Goal: Transaction & Acquisition: Purchase product/service

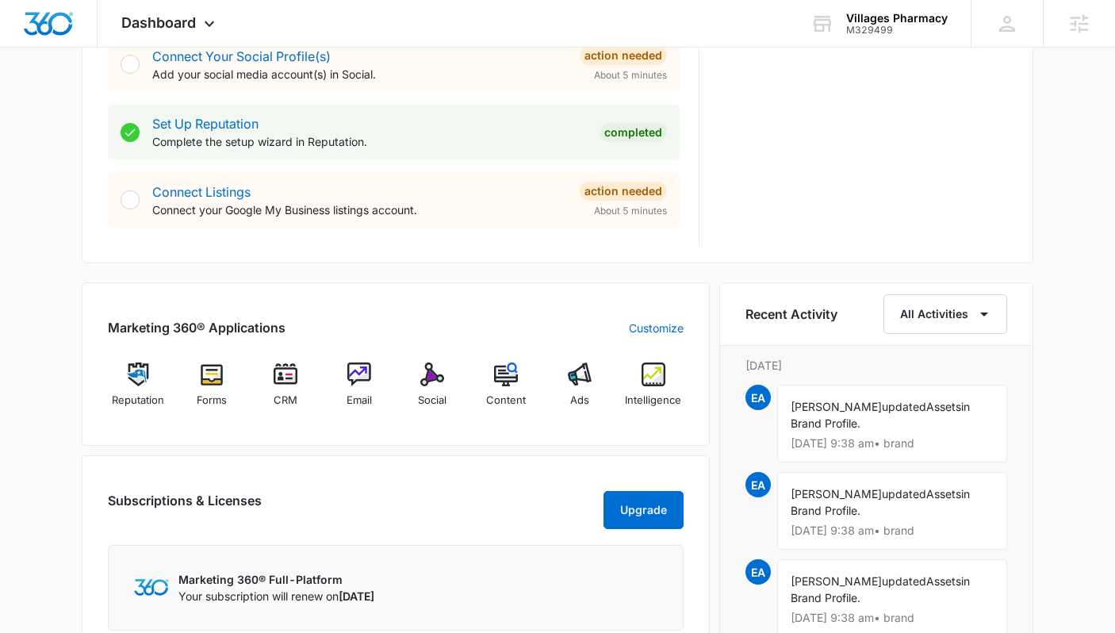
scroll to position [775, 0]
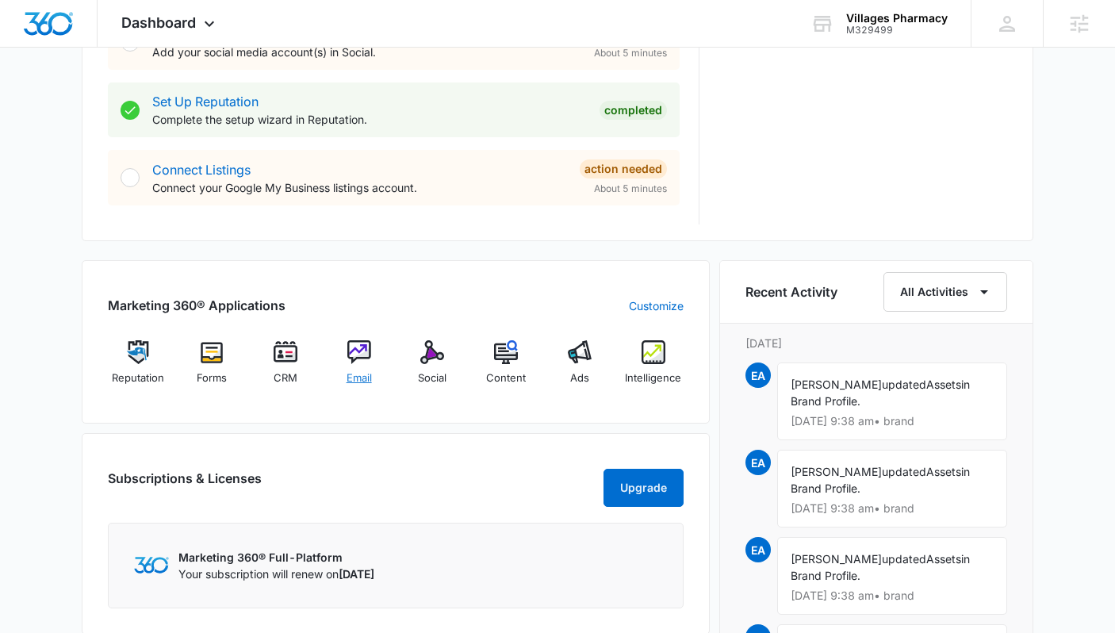
click at [367, 350] on img at bounding box center [359, 352] width 24 height 24
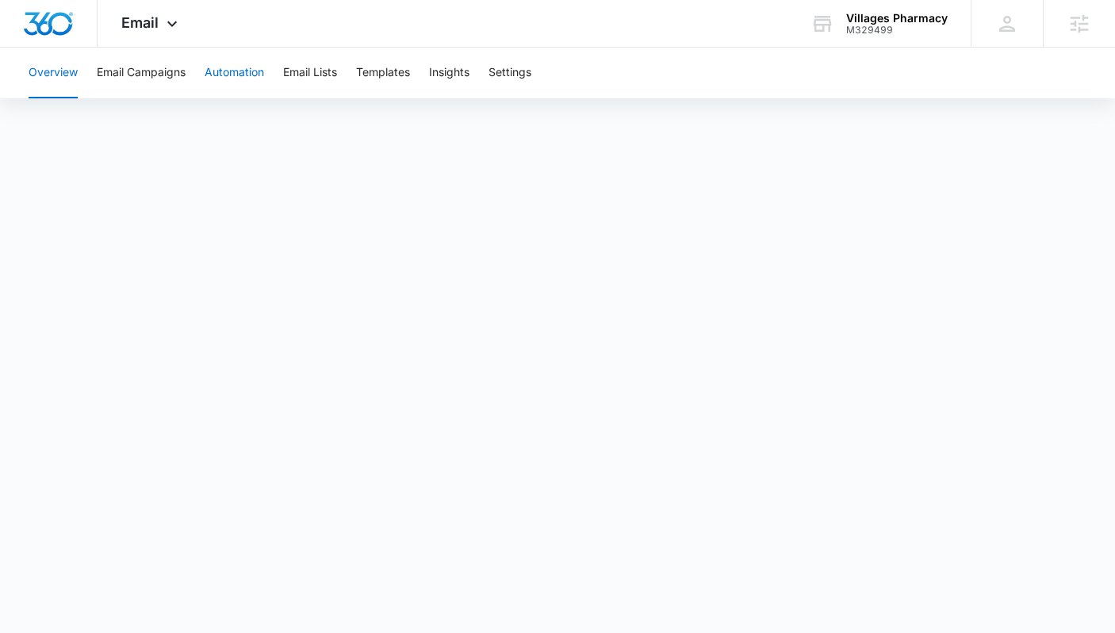
click at [240, 84] on button "Automation" at bounding box center [235, 73] width 60 height 51
click at [151, 15] on span "Email" at bounding box center [139, 22] width 37 height 17
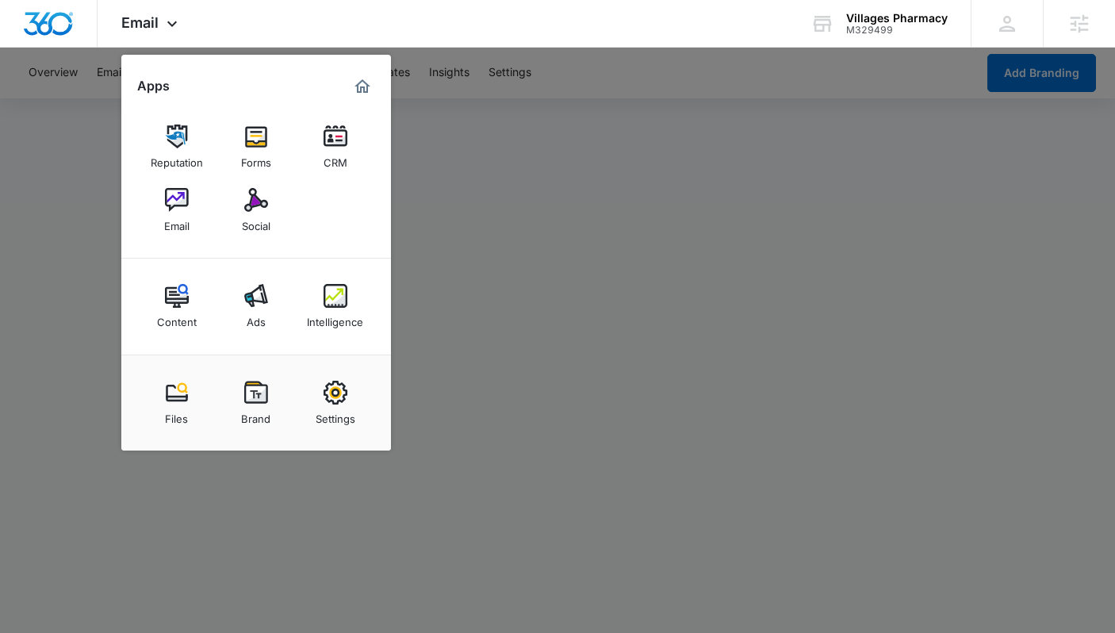
click at [514, 204] on div at bounding box center [557, 316] width 1115 height 633
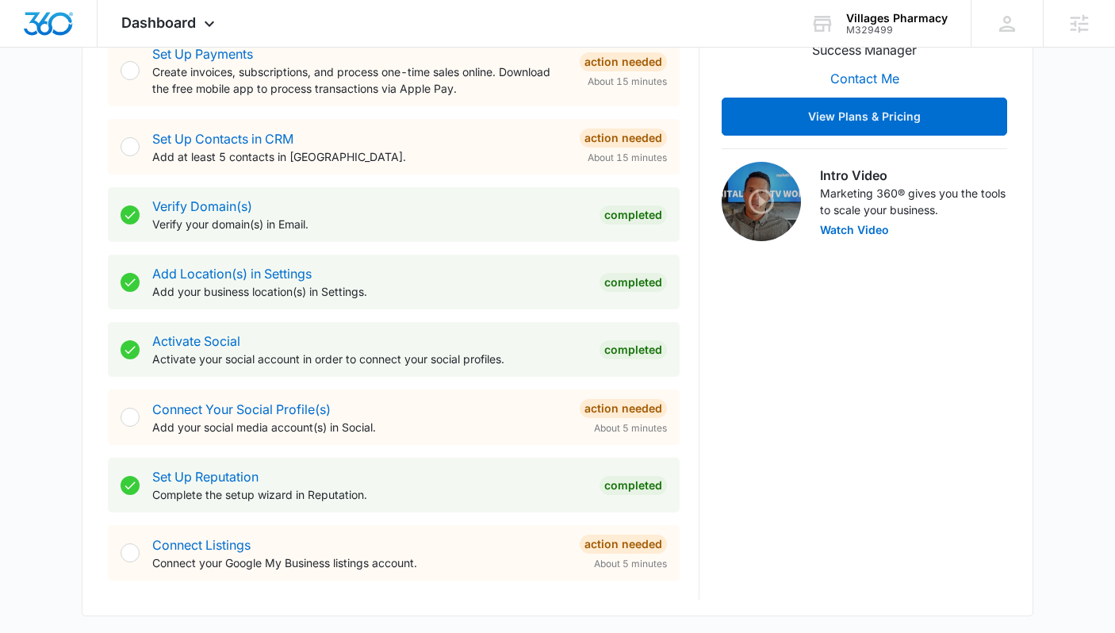
scroll to position [405, 0]
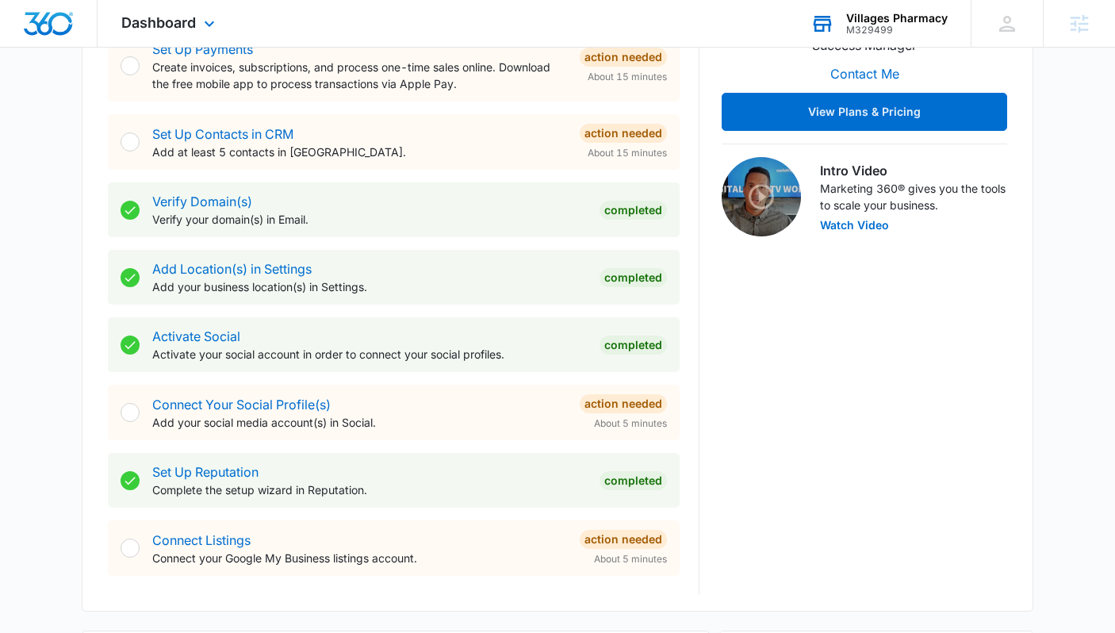
click at [896, 18] on div "Villages Pharmacy" at bounding box center [897, 18] width 102 height 13
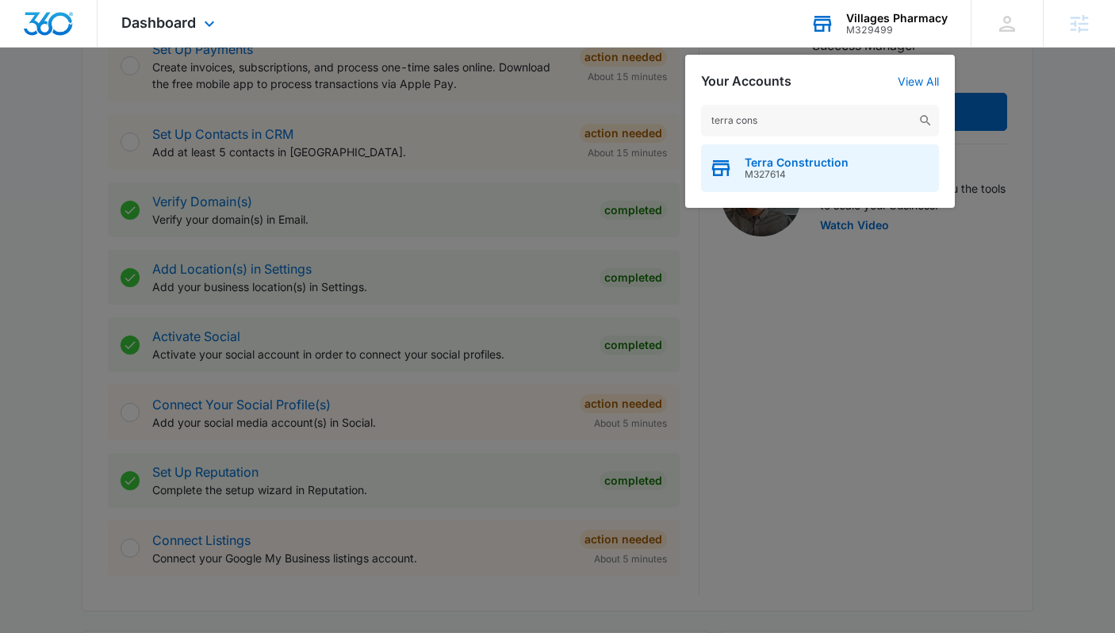
type input "terra cons"
click at [816, 166] on span "Terra Construction" at bounding box center [797, 162] width 104 height 13
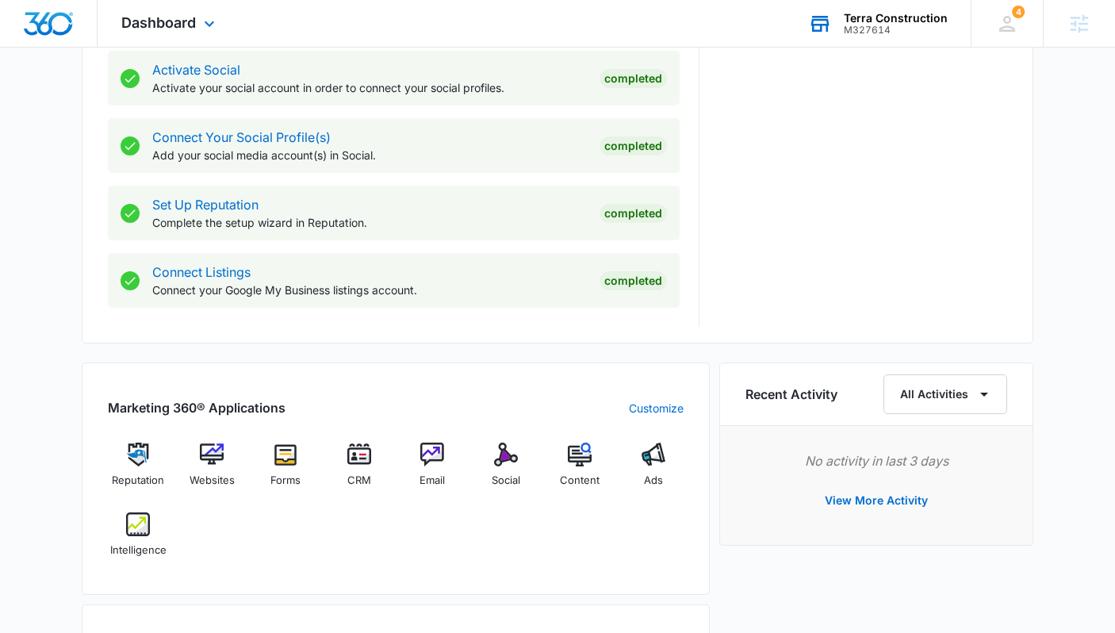
scroll to position [671, 0]
click at [217, 437] on div "Marketing 360® Applications Customize Reputation Websites Forms CRM Email Socia…" at bounding box center [396, 478] width 628 height 232
click at [213, 460] on img at bounding box center [212, 454] width 24 height 24
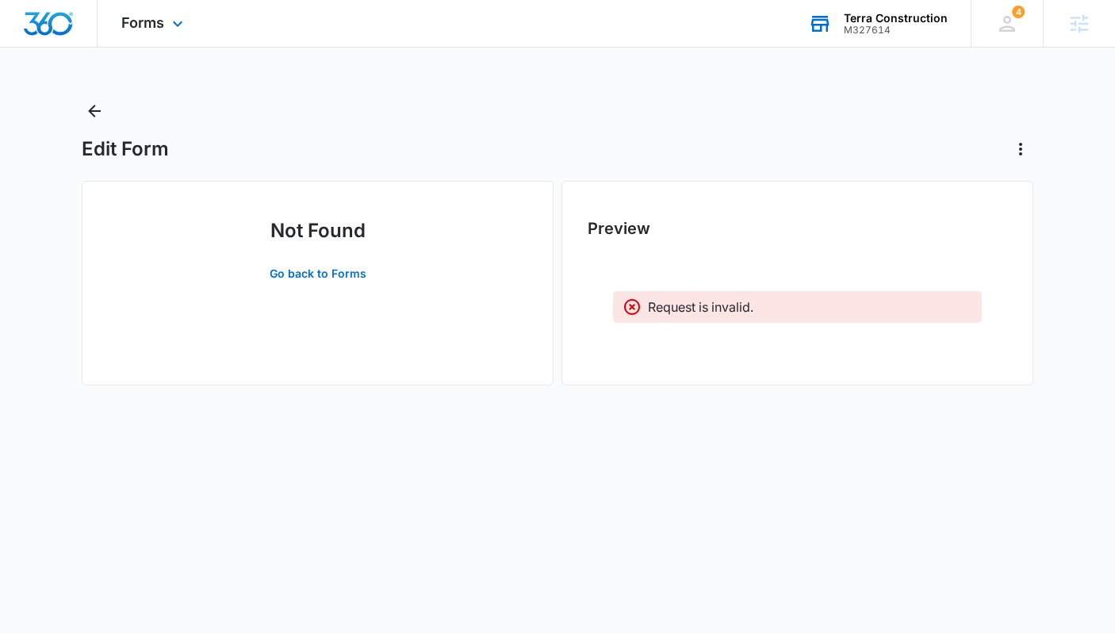
click at [870, 25] on div "M327614" at bounding box center [896, 30] width 104 height 11
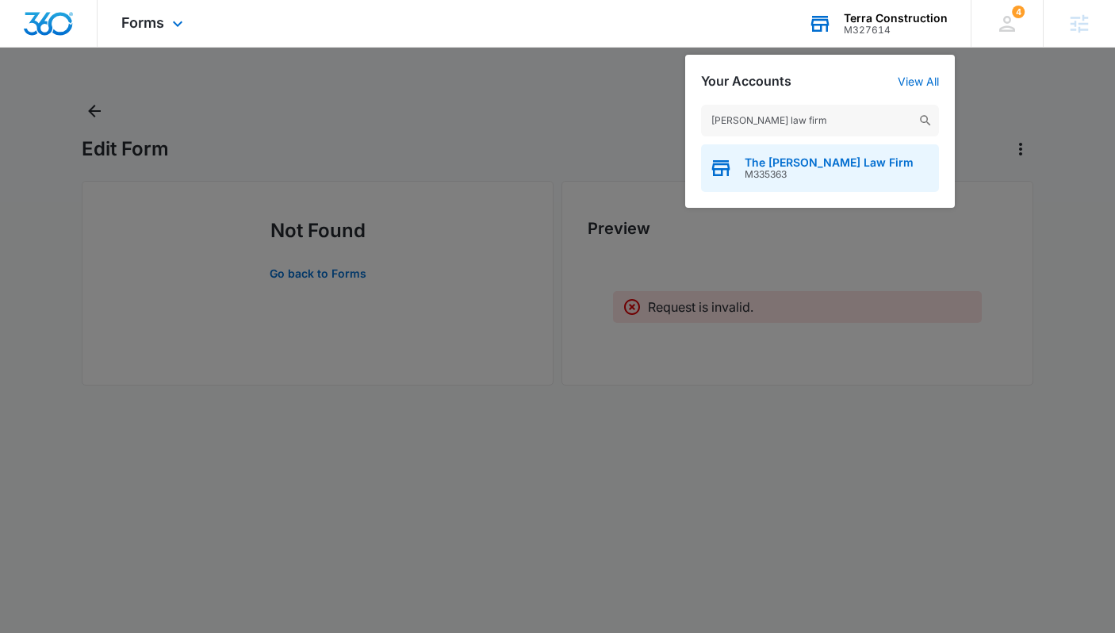
type input "chapa law firm"
click at [820, 155] on div "The Chapa Law Firm M335363" at bounding box center [820, 168] width 238 height 48
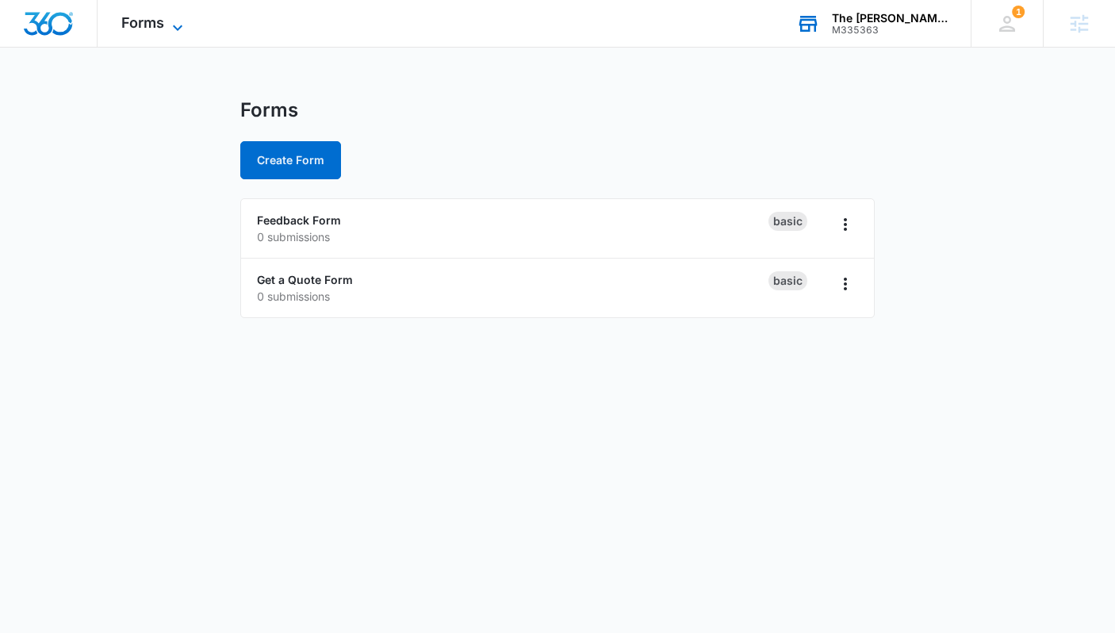
click at [174, 18] on icon at bounding box center [177, 27] width 19 height 19
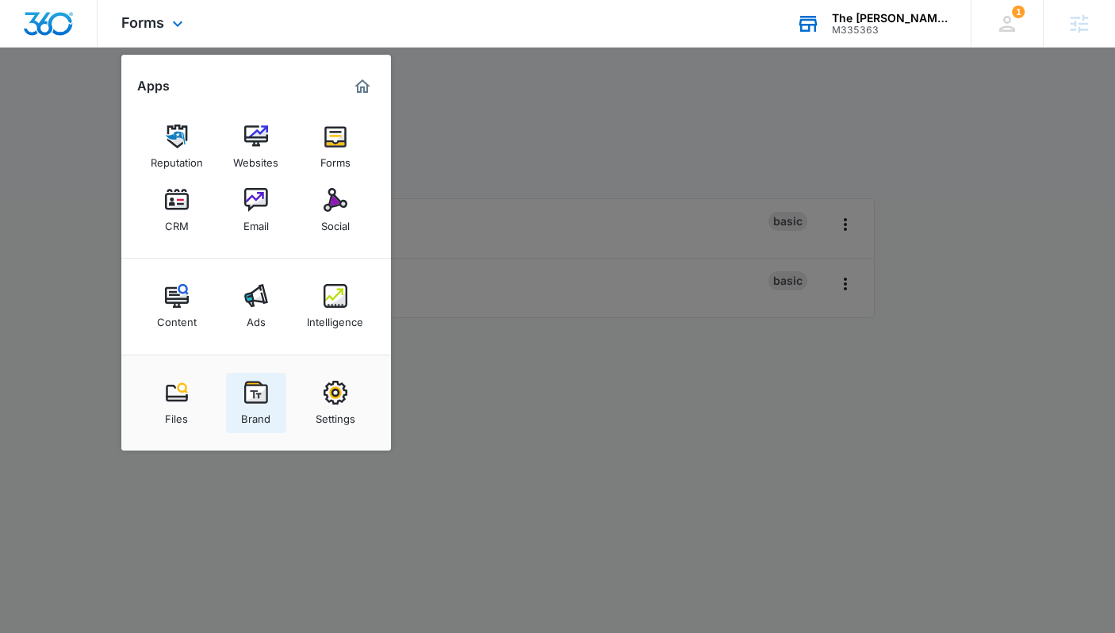
click at [259, 404] on img at bounding box center [256, 393] width 24 height 24
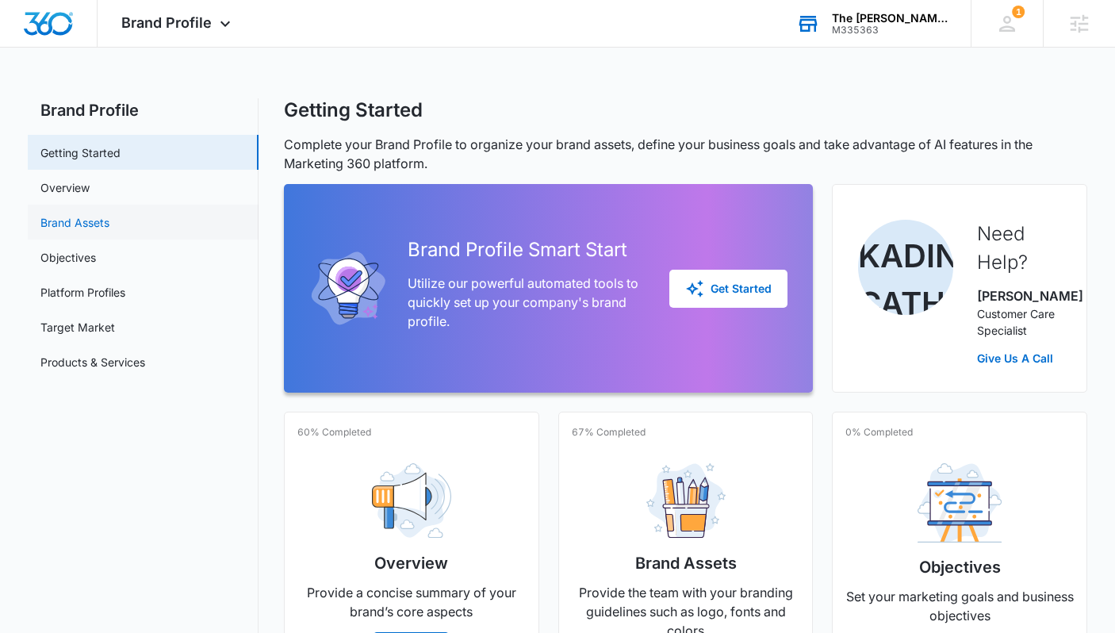
click at [102, 214] on link "Brand Assets" at bounding box center [74, 222] width 69 height 17
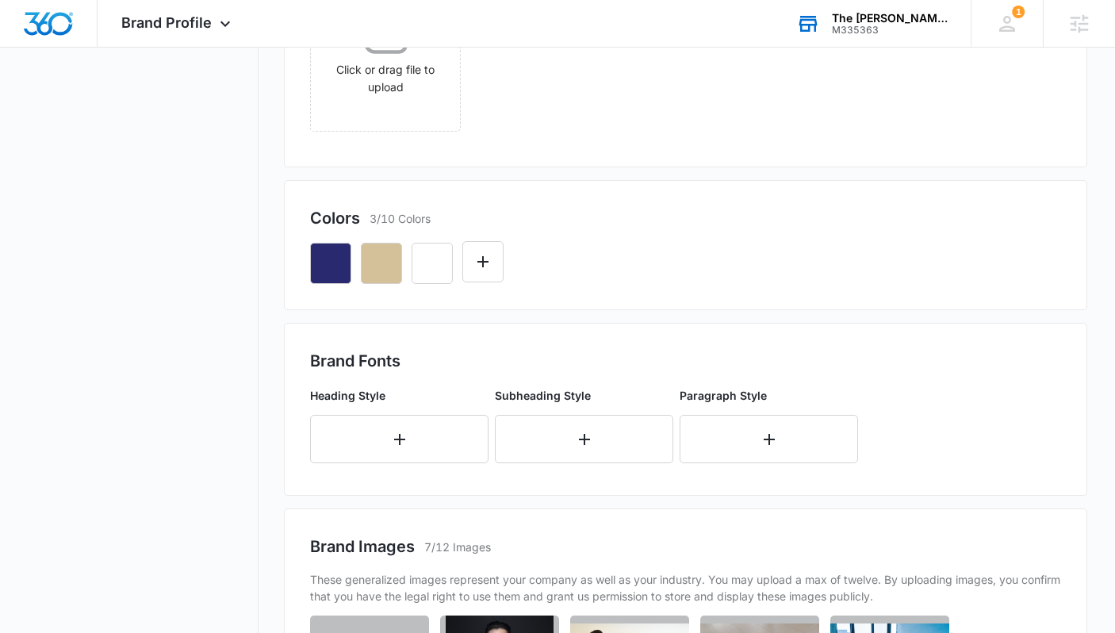
scroll to position [536, 0]
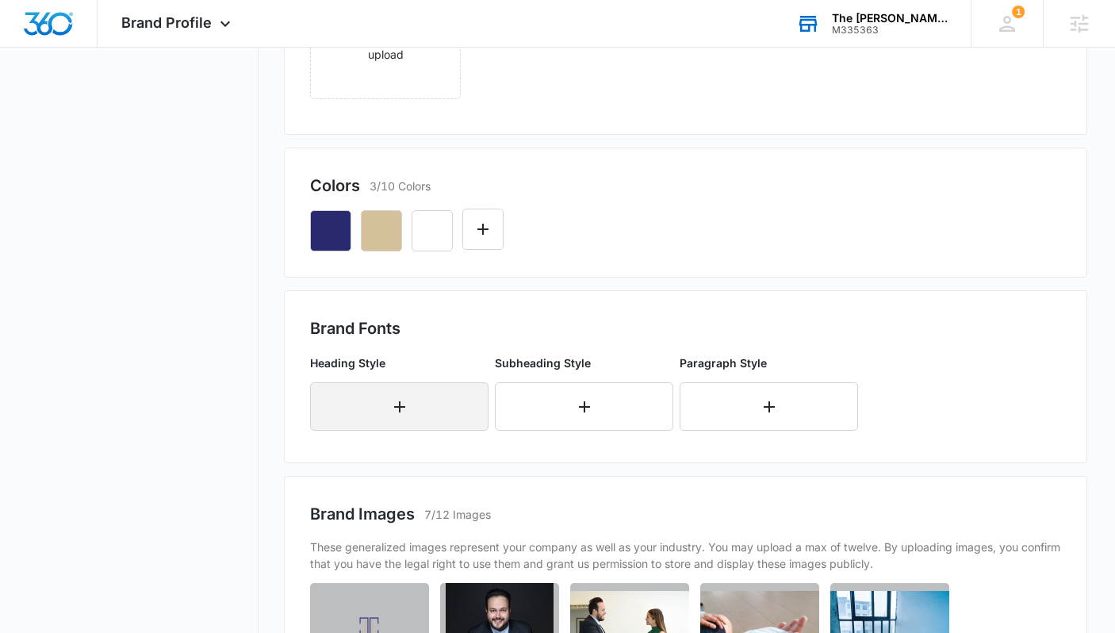
click at [395, 412] on icon "button" at bounding box center [399, 406] width 19 height 19
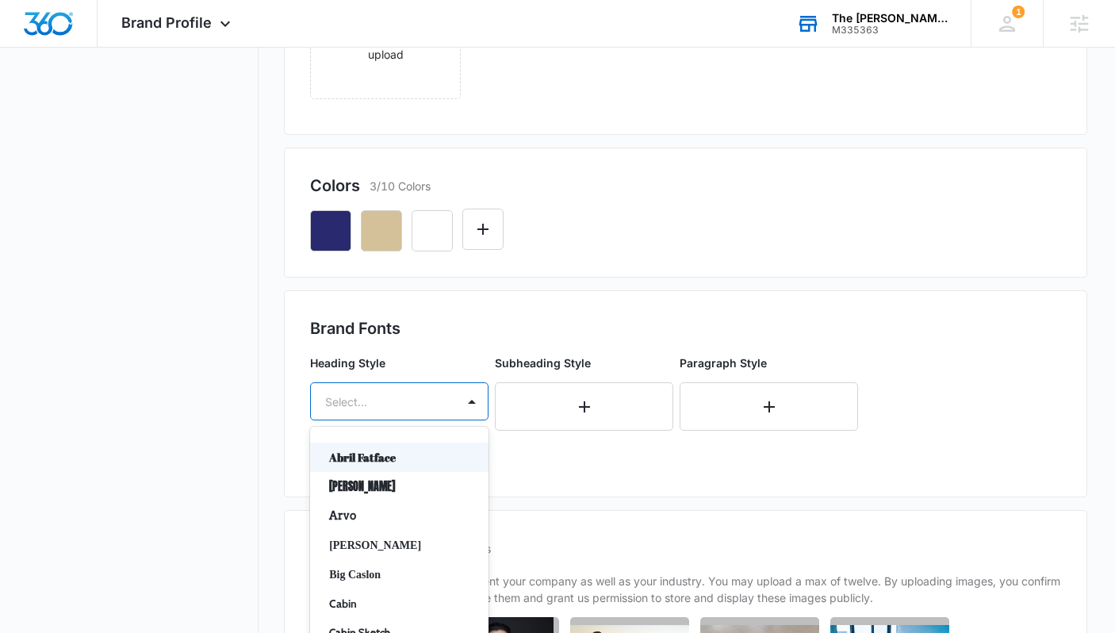
scroll to position [578, 0]
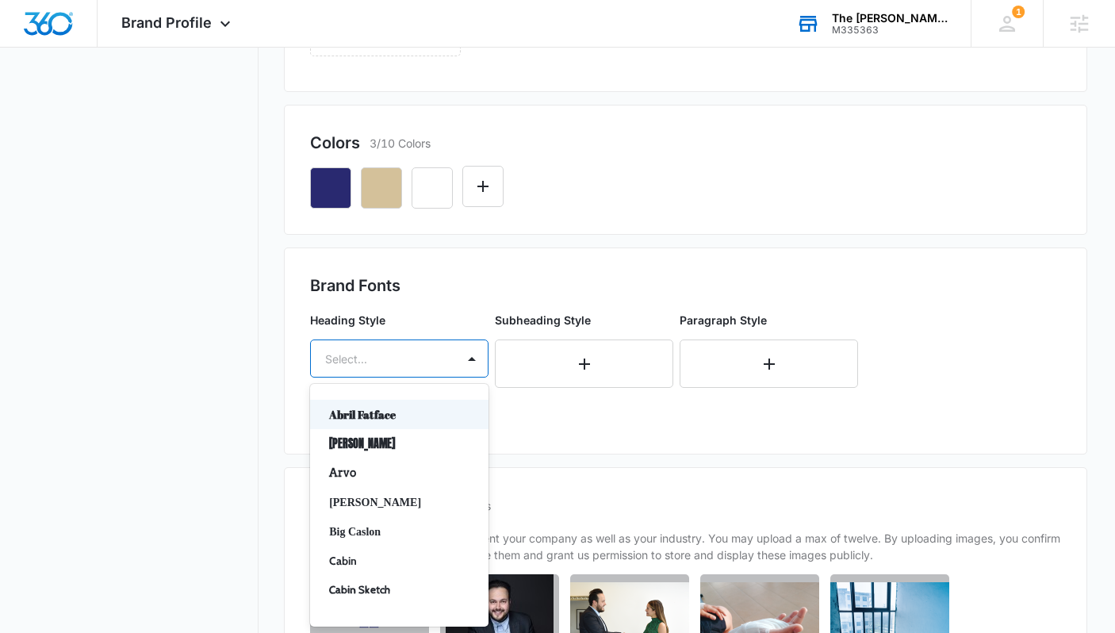
click at [397, 378] on div "Abril Fatface, 1 of 50. 50 results available. Use Up and Down to choose options…" at bounding box center [399, 359] width 179 height 38
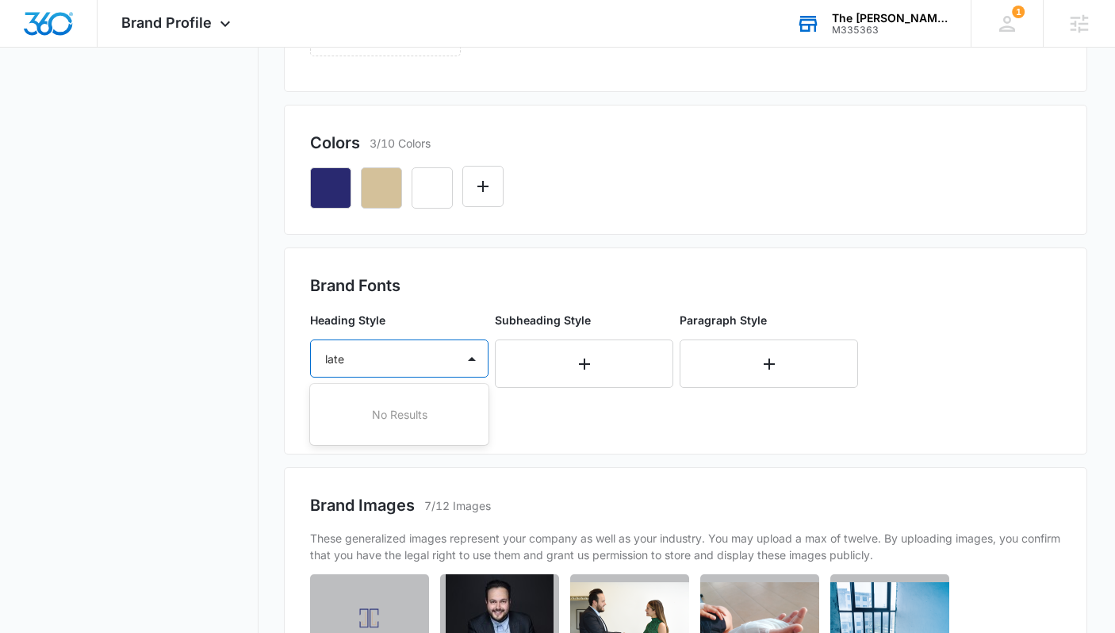
type input "lat"
click at [392, 407] on p "Lato" at bounding box center [397, 414] width 137 height 17
click at [388, 405] on div at bounding box center [380, 405] width 110 height 20
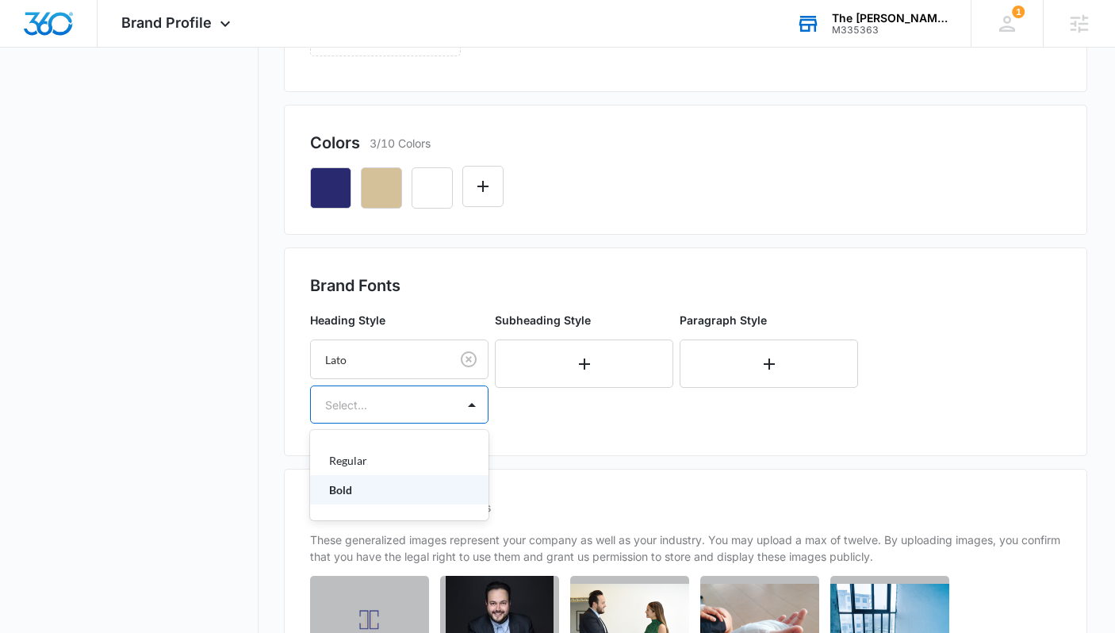
click at [362, 486] on p "Bold" at bounding box center [397, 490] width 137 height 17
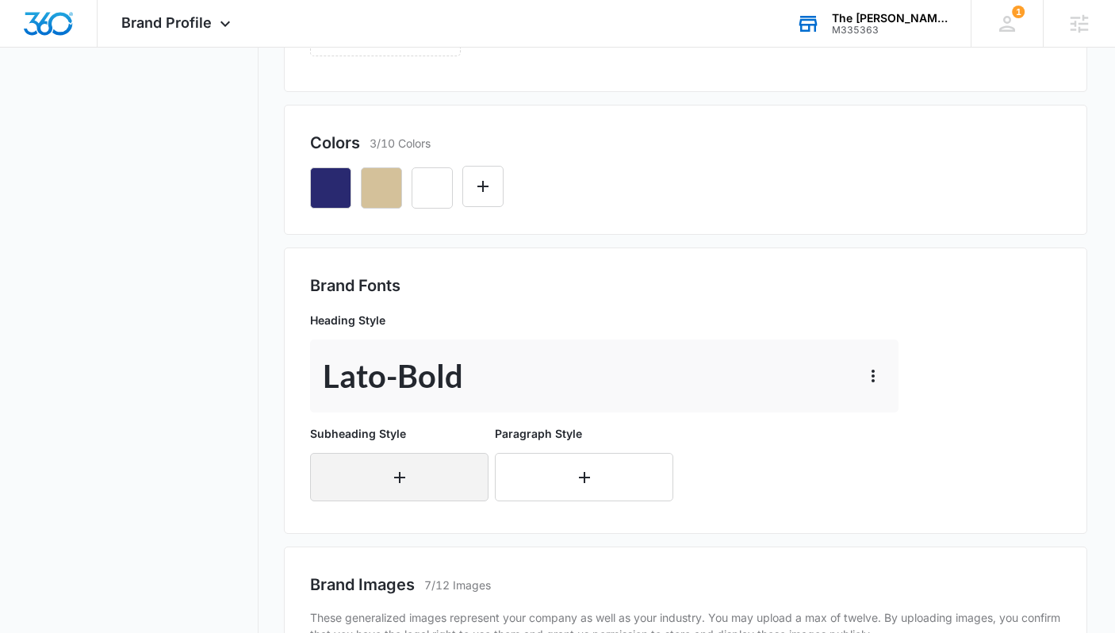
click at [370, 466] on button "button" at bounding box center [399, 477] width 179 height 48
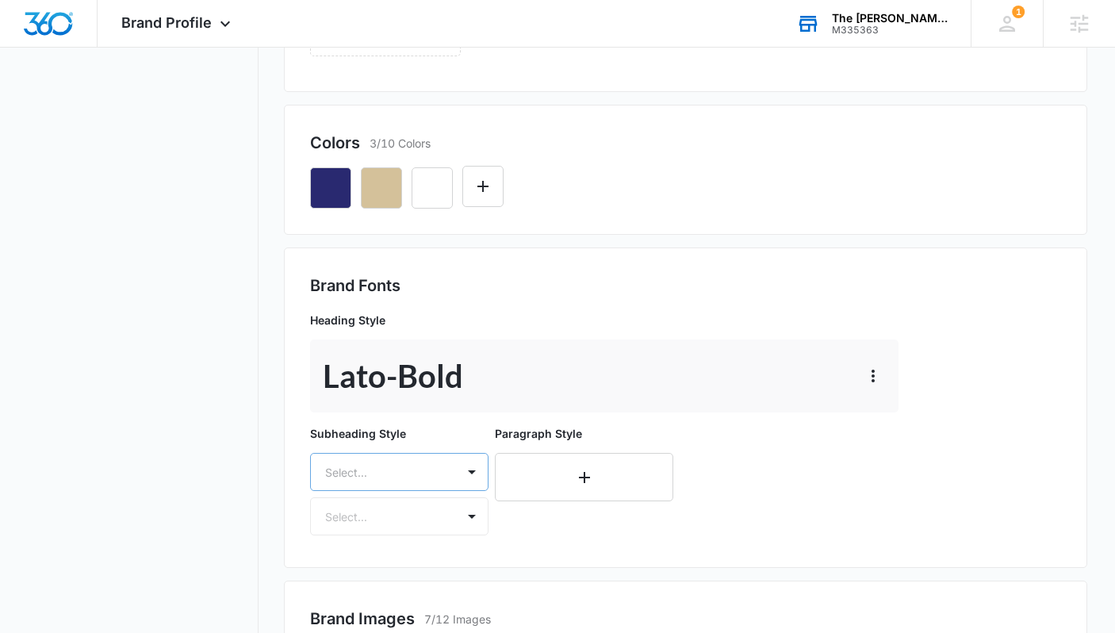
scroll to position [692, 0]
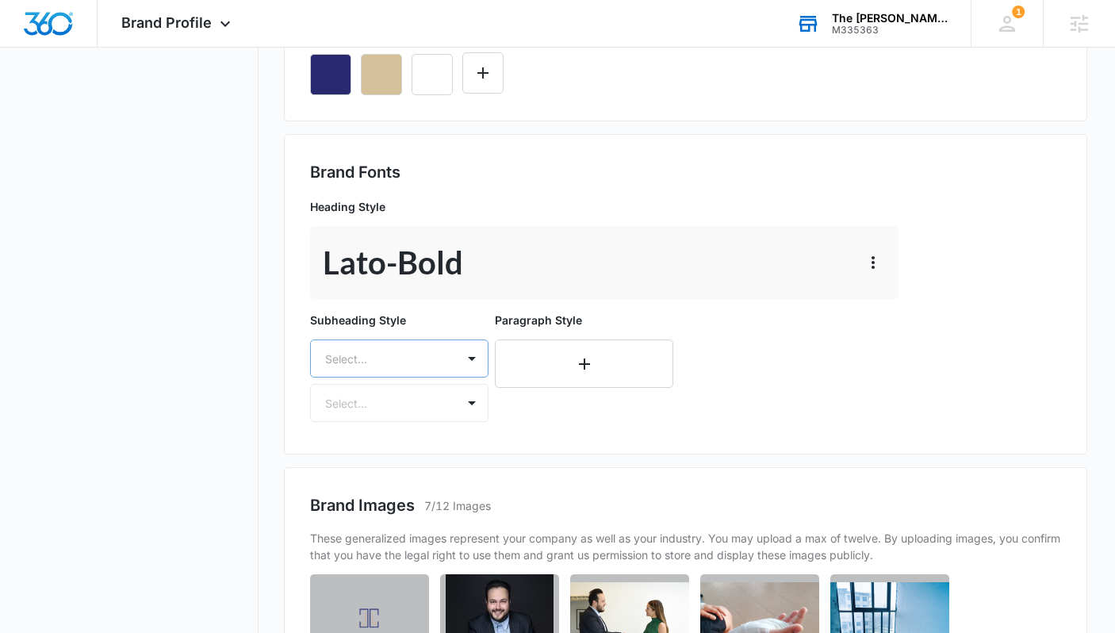
click at [382, 378] on div "Select..." at bounding box center [399, 359] width 179 height 38
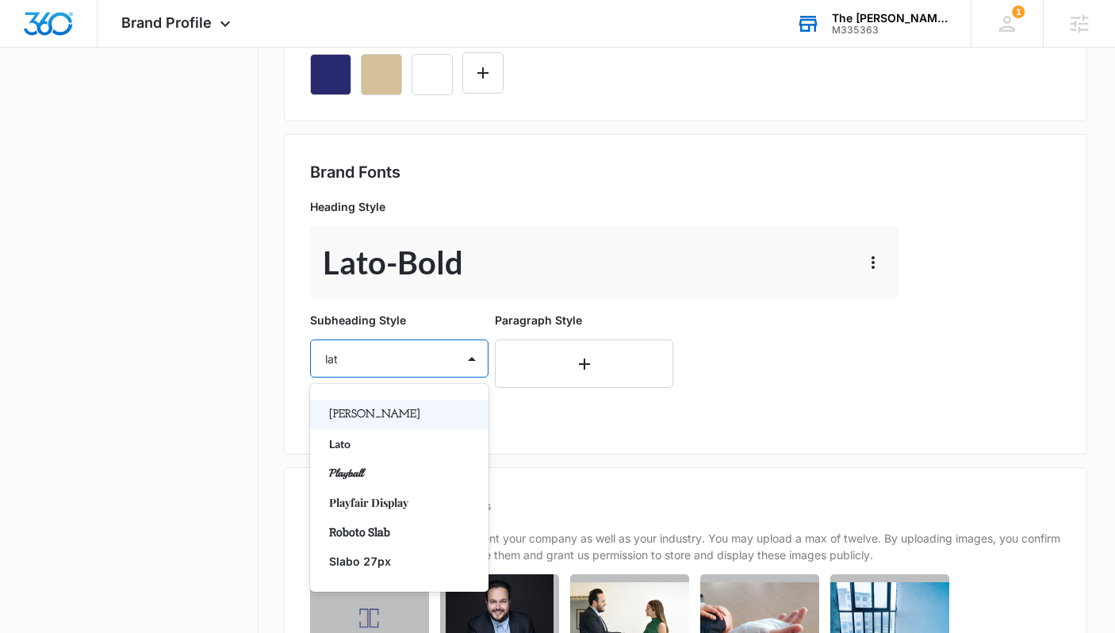
type input "lato"
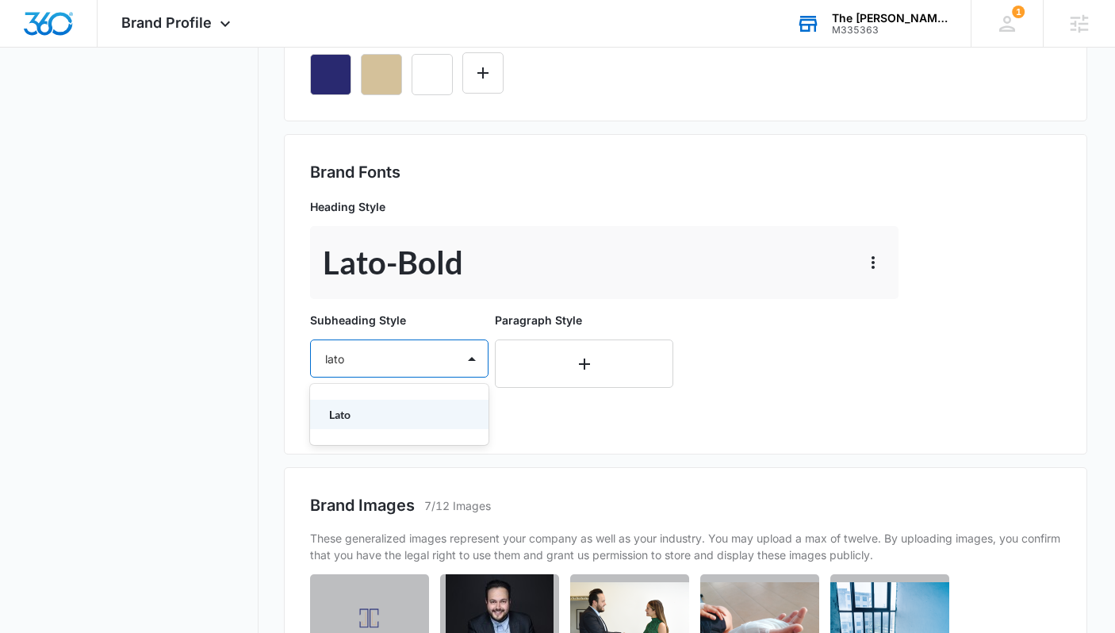
click at [405, 417] on p "Lato" at bounding box center [397, 414] width 137 height 17
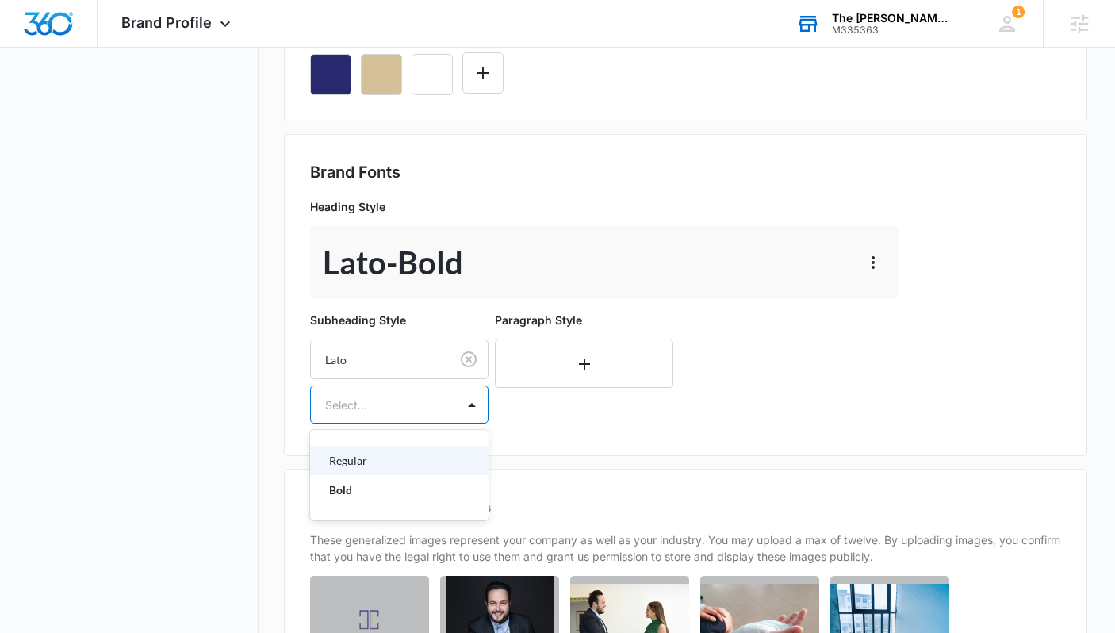
click at [402, 419] on div "Select..." at bounding box center [383, 405] width 145 height 36
click at [383, 459] on p "Regular" at bounding box center [397, 460] width 137 height 17
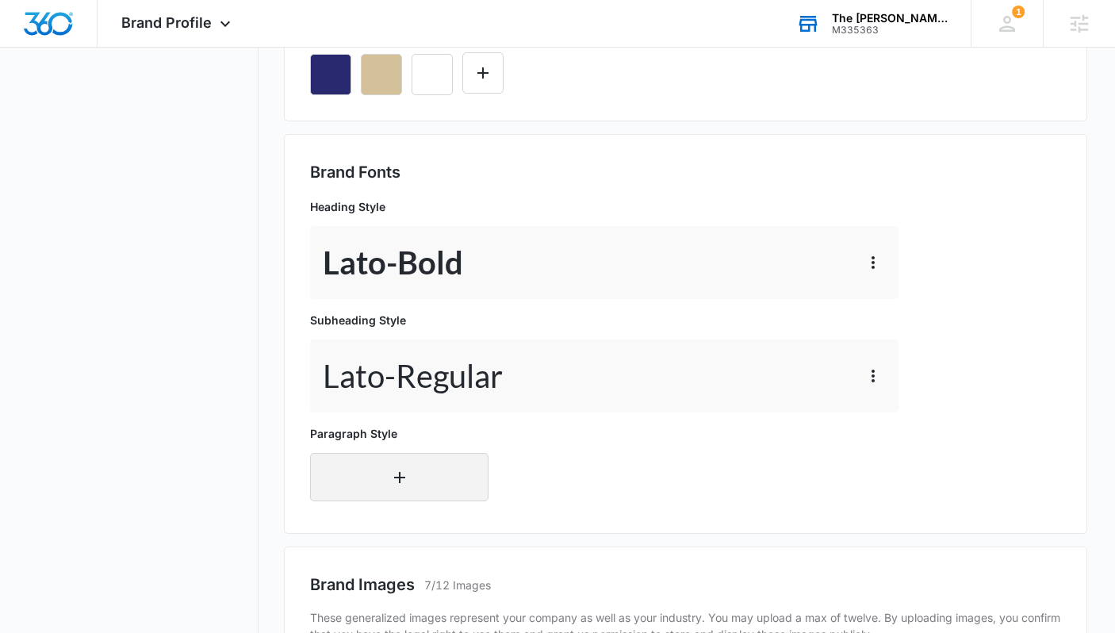
click at [378, 463] on button "button" at bounding box center [399, 477] width 179 height 48
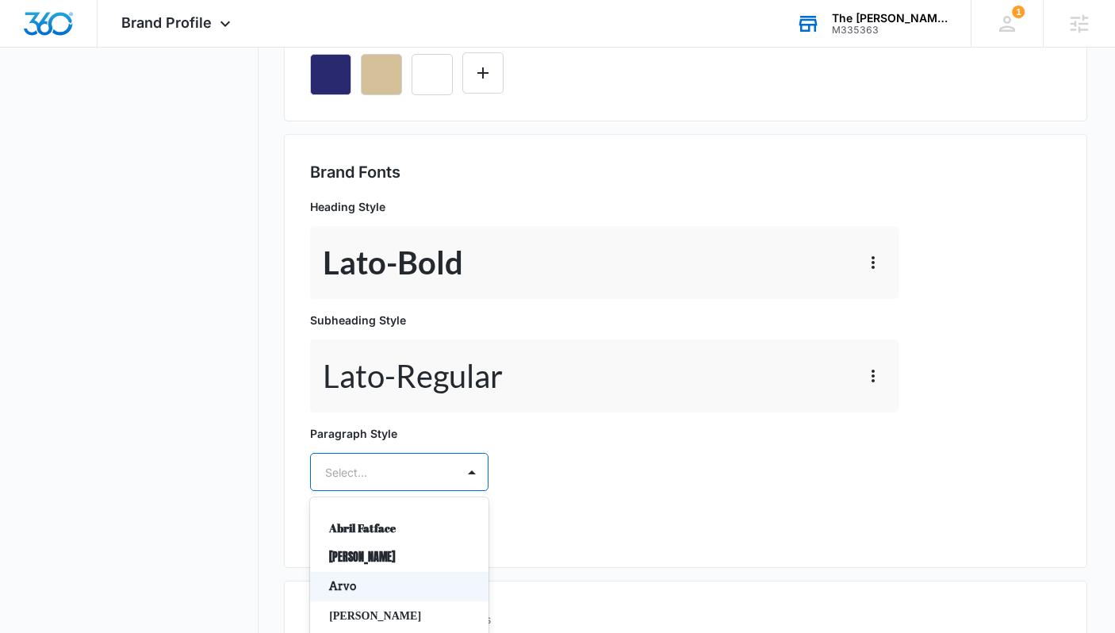
scroll to position [805, 0]
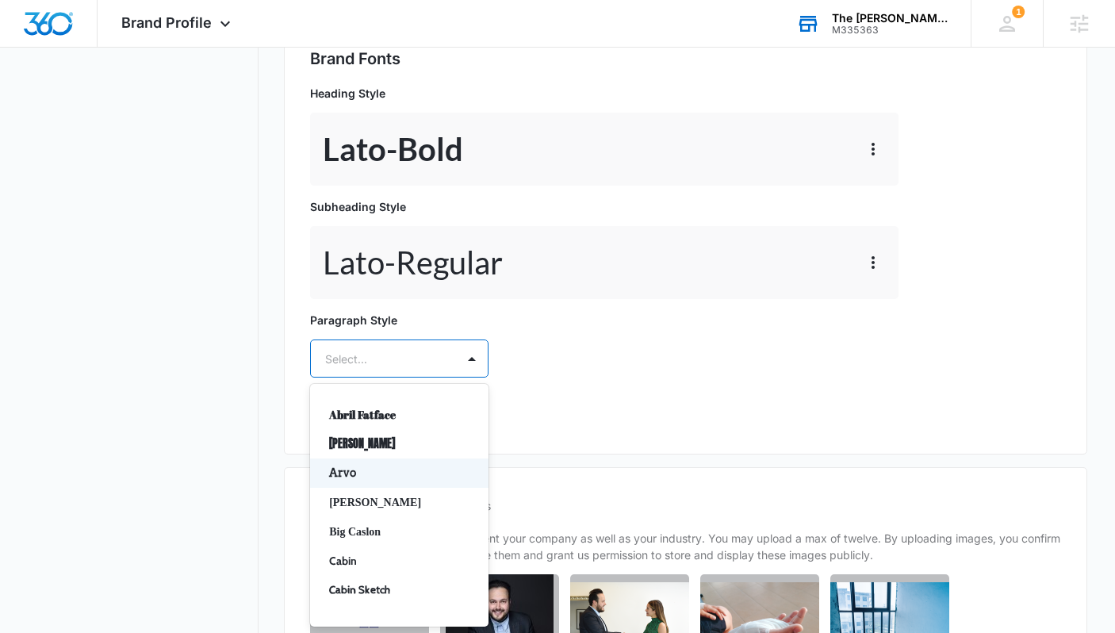
click at [390, 378] on div "Arvo, 3 of 50. 50 results available. Use Up and Down to choose options, press E…" at bounding box center [399, 359] width 179 height 38
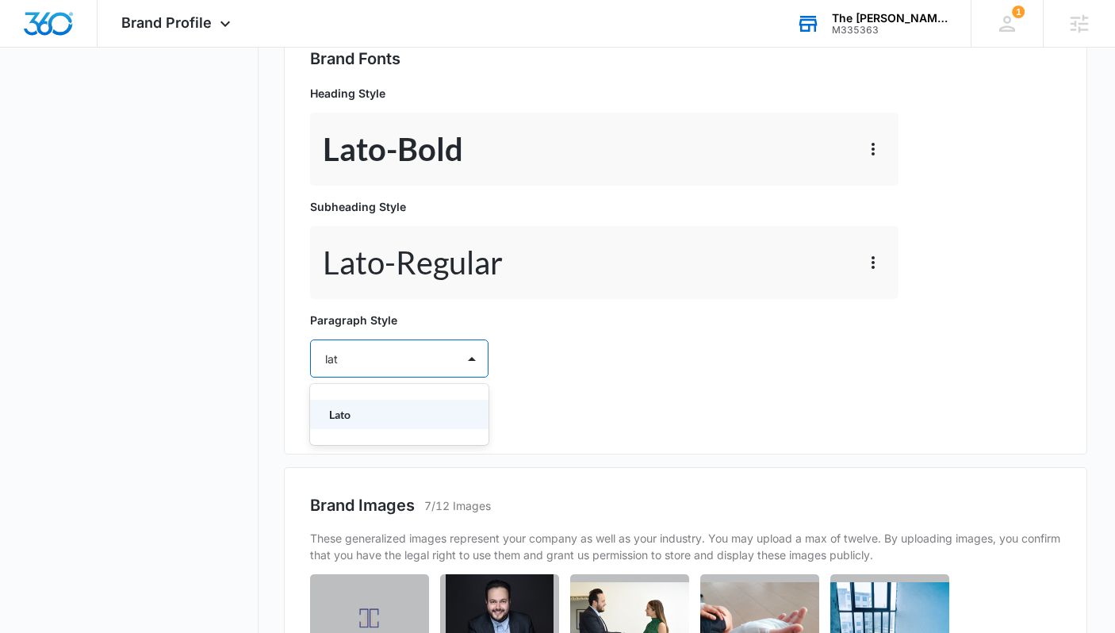
type input "lato"
click at [368, 407] on p "Lato" at bounding box center [397, 414] width 137 height 17
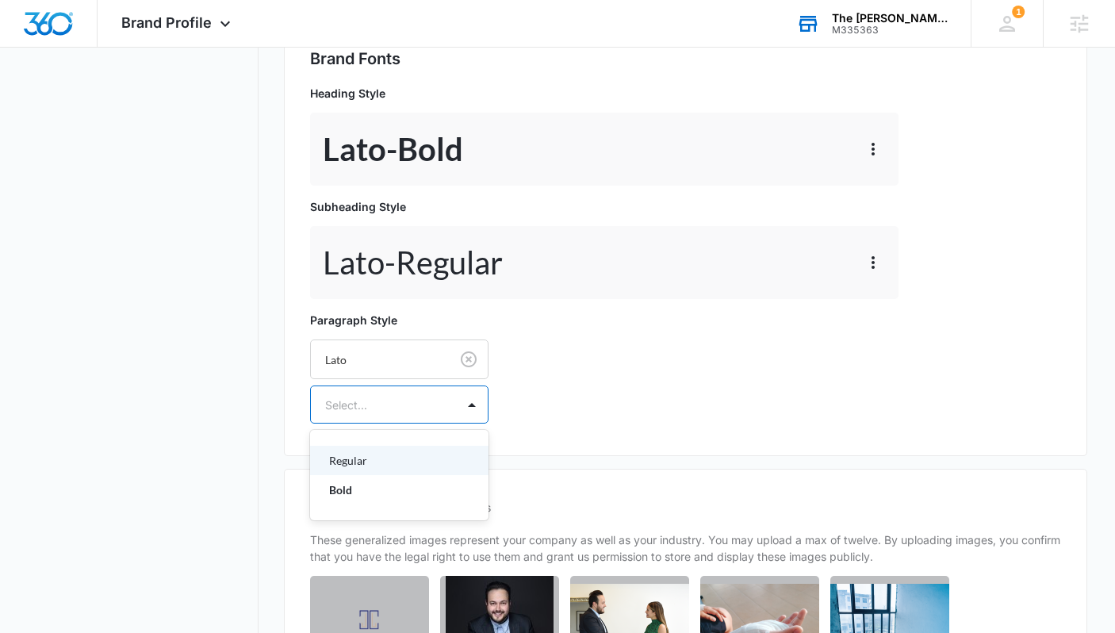
click at [379, 401] on div at bounding box center [380, 405] width 110 height 20
click at [383, 463] on p "Regular" at bounding box center [397, 460] width 137 height 17
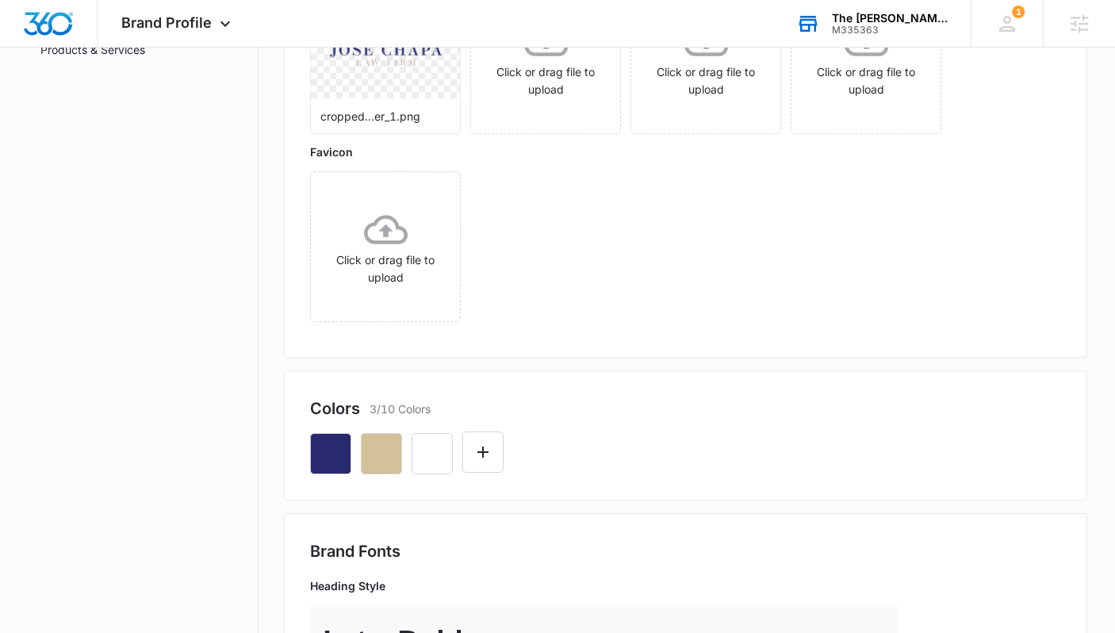
scroll to position [177, 0]
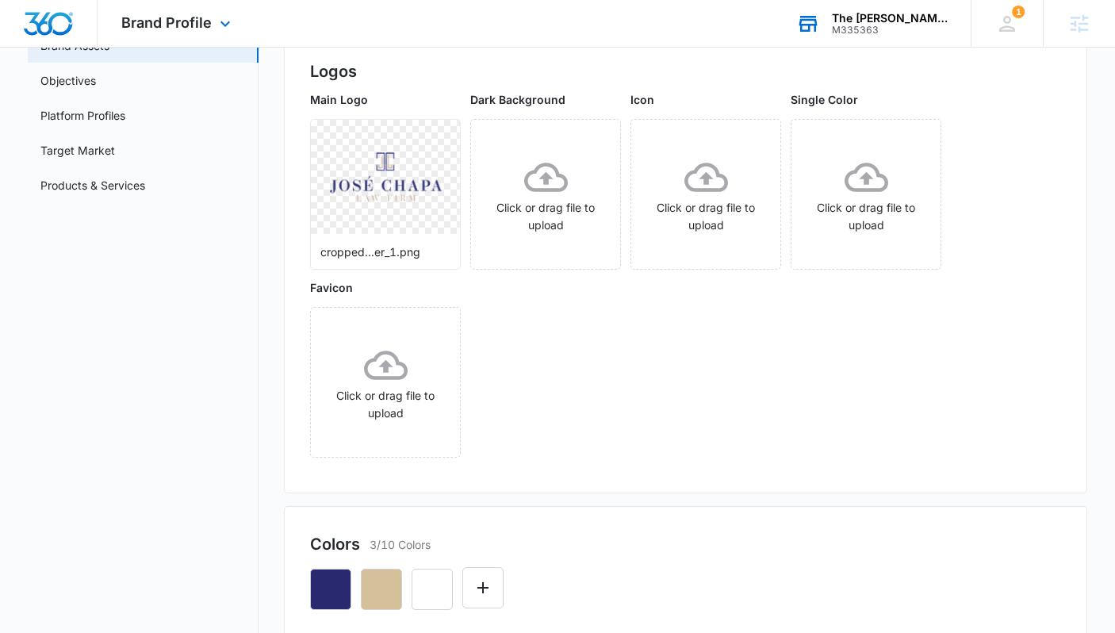
click at [181, 10] on div "Brand Profile Apps Reputation Websites Forms CRM Email Social Content Ads Intel…" at bounding box center [178, 23] width 161 height 47
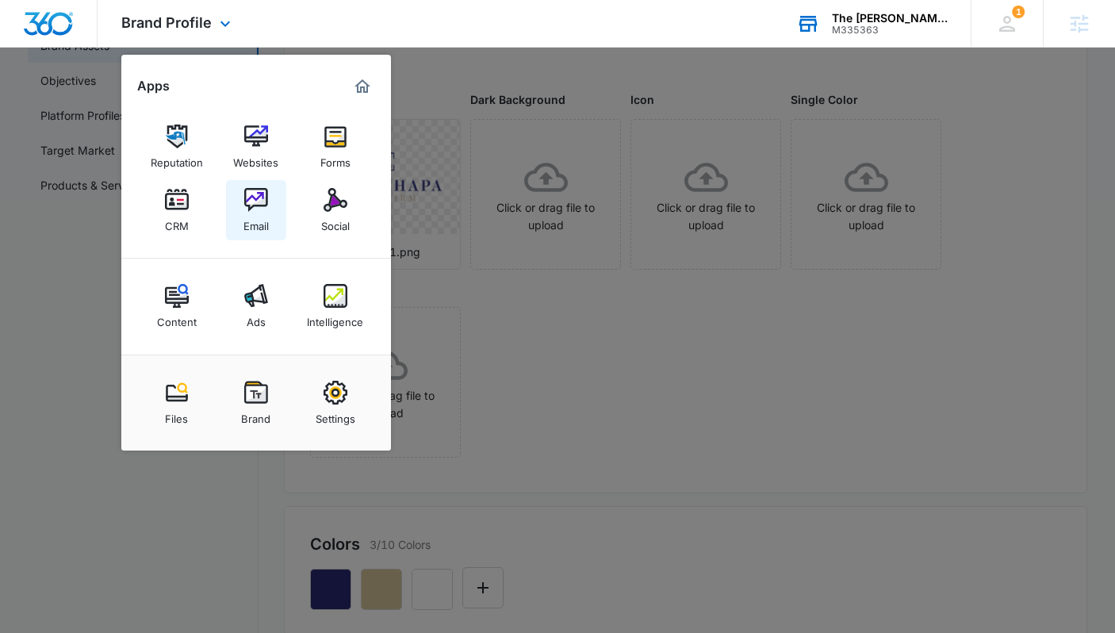
click at [242, 200] on link "Email" at bounding box center [256, 210] width 60 height 60
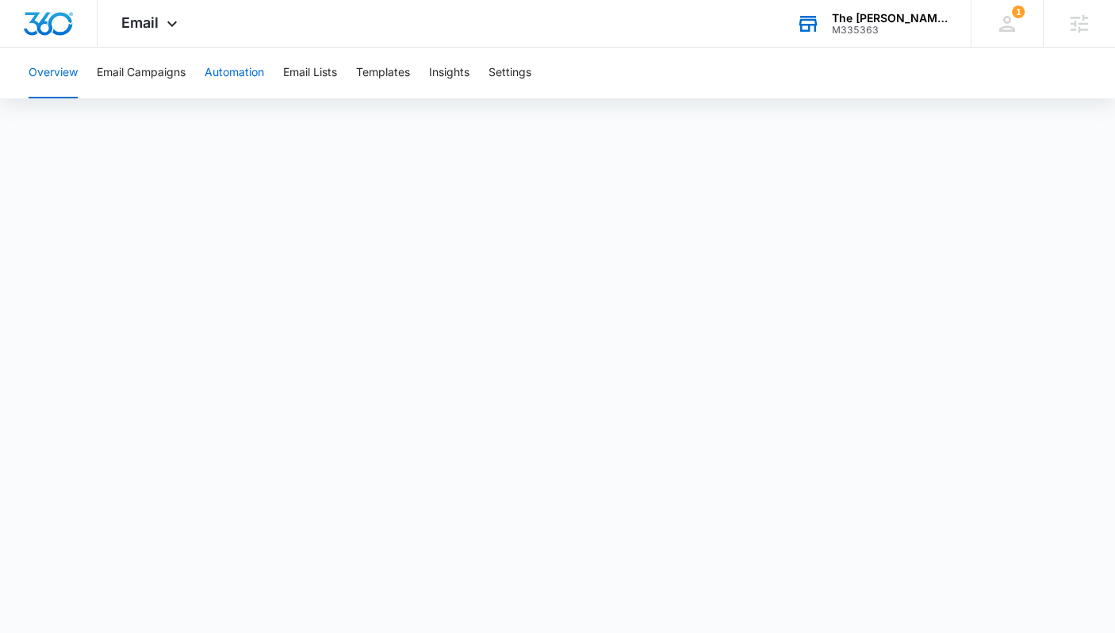
click at [236, 67] on button "Automation" at bounding box center [235, 73] width 60 height 51
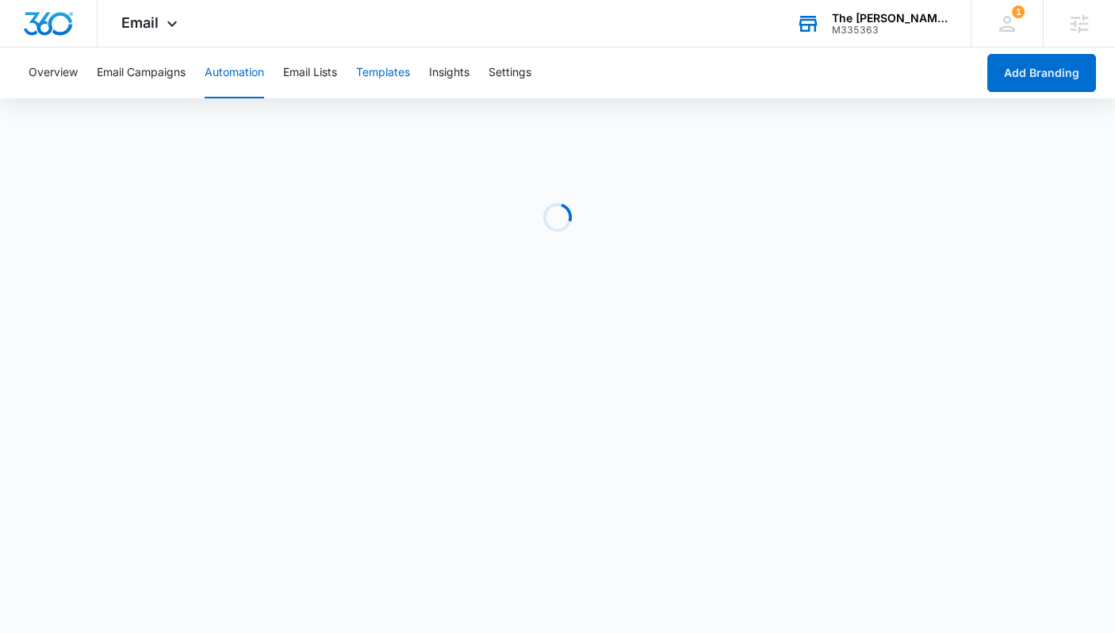
click at [391, 69] on button "Templates" at bounding box center [383, 73] width 54 height 51
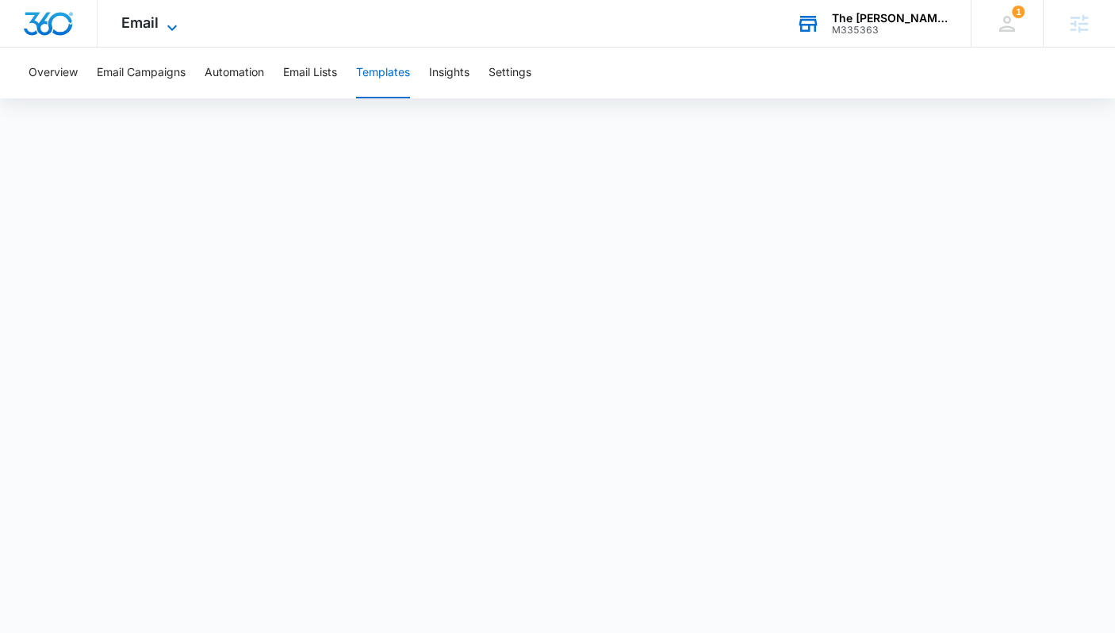
click at [137, 22] on span "Email" at bounding box center [139, 22] width 37 height 17
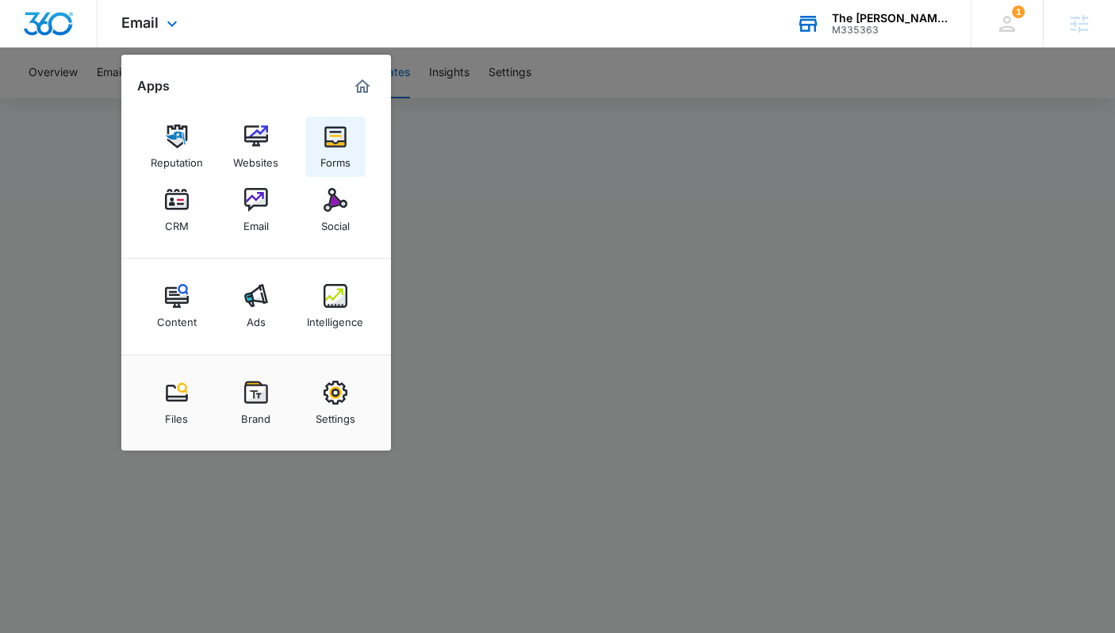
click at [332, 147] on img at bounding box center [336, 137] width 24 height 24
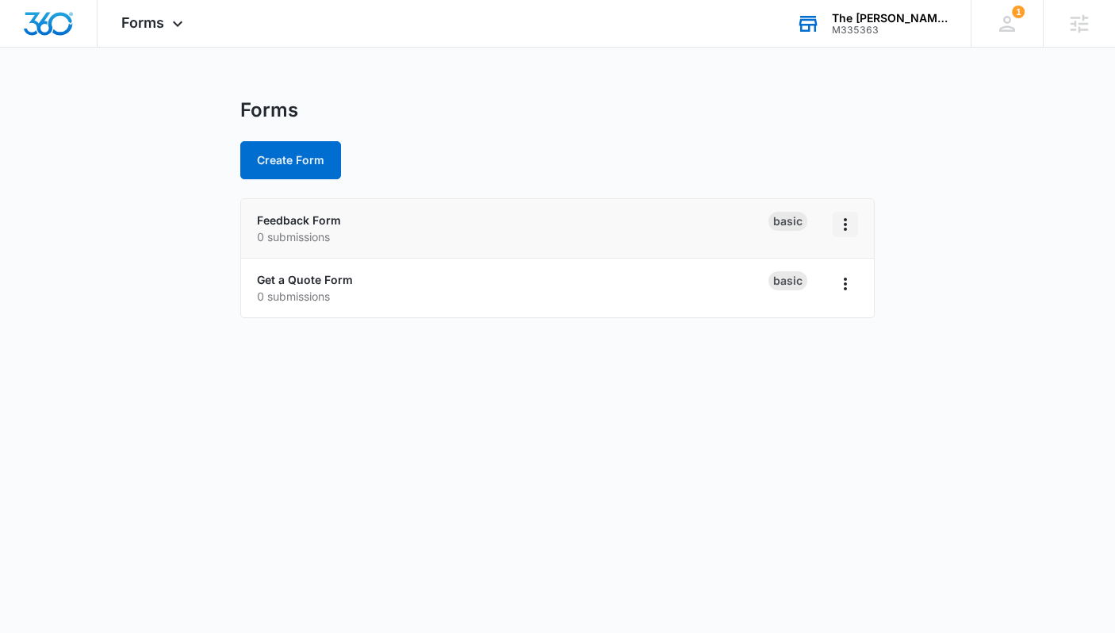
click at [844, 224] on icon "Overflow Menu" at bounding box center [845, 224] width 3 height 13
click at [801, 311] on div "Delete" at bounding box center [794, 316] width 49 height 11
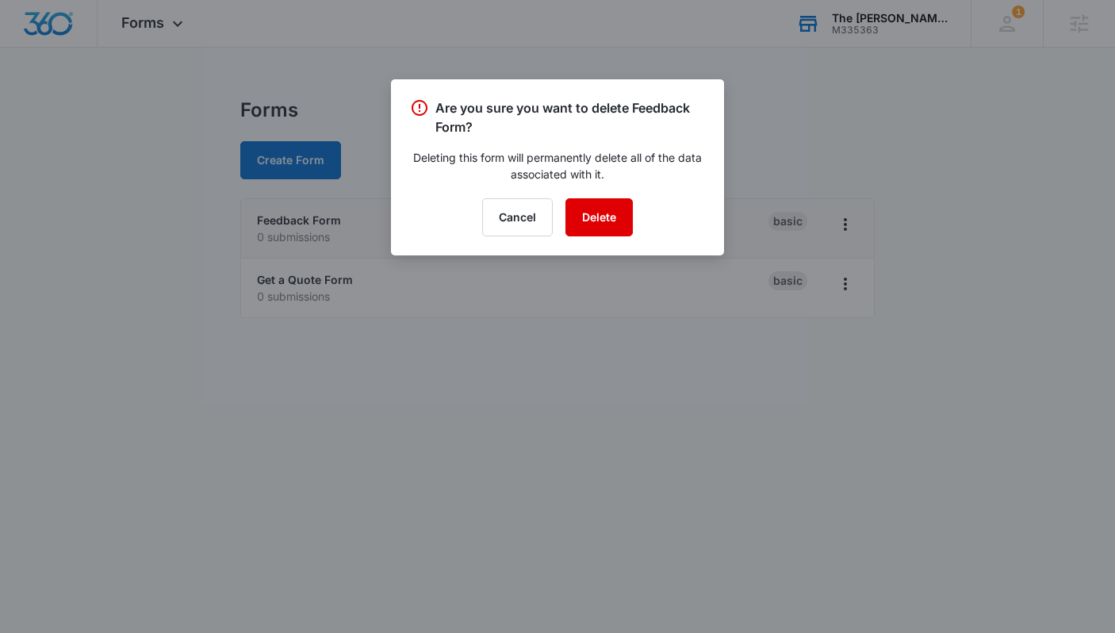
click at [607, 220] on button "Delete" at bounding box center [599, 217] width 67 height 38
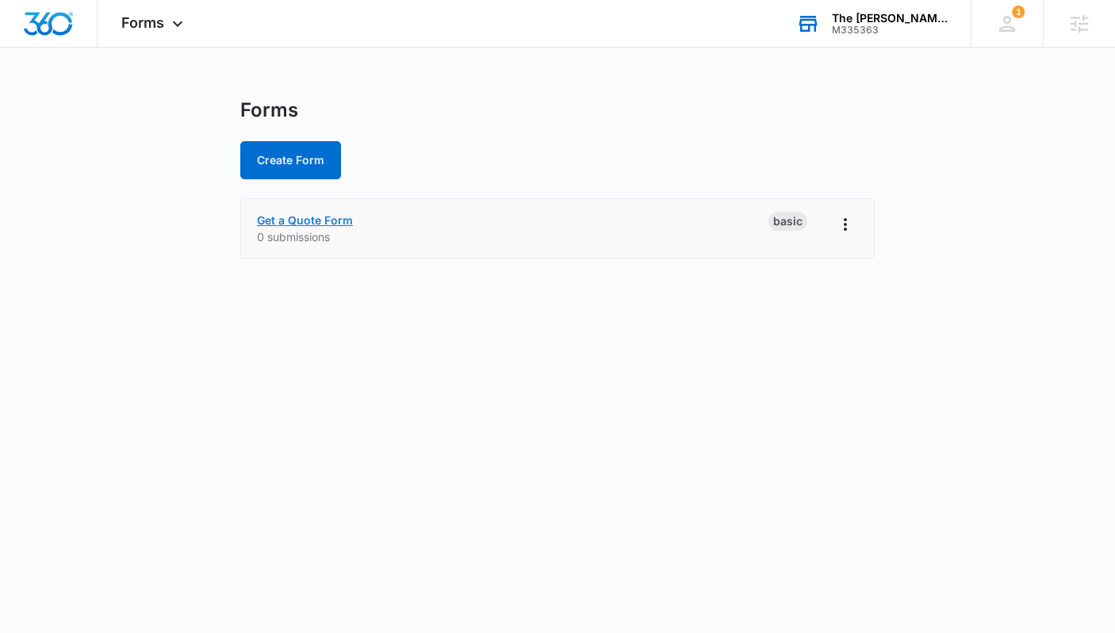
click at [343, 222] on link "Get a Quote Form" at bounding box center [305, 219] width 96 height 13
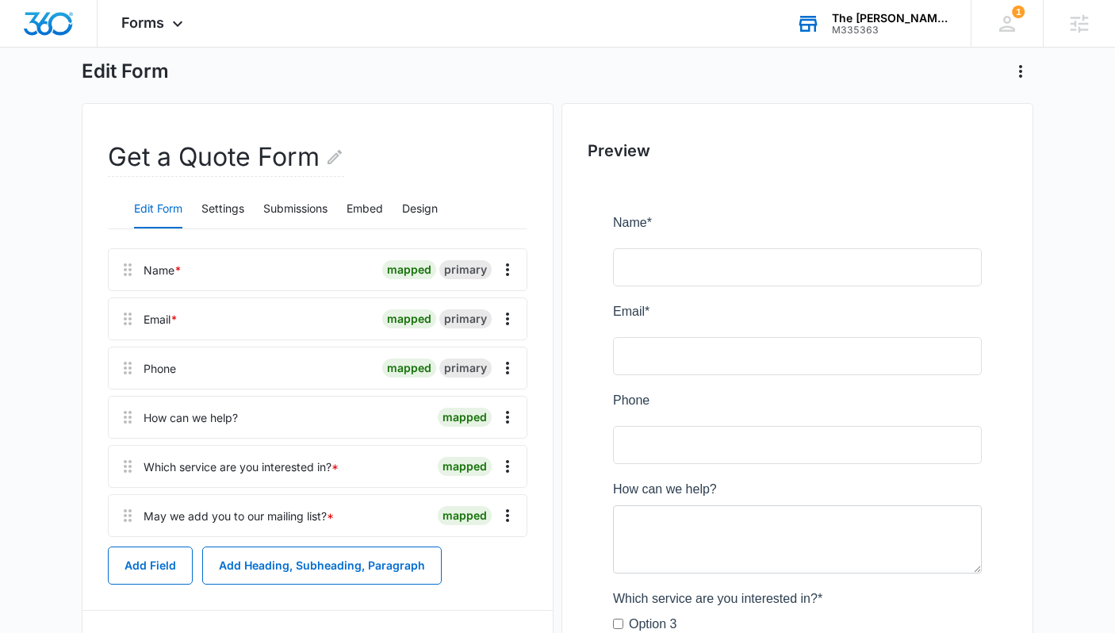
scroll to position [37, 0]
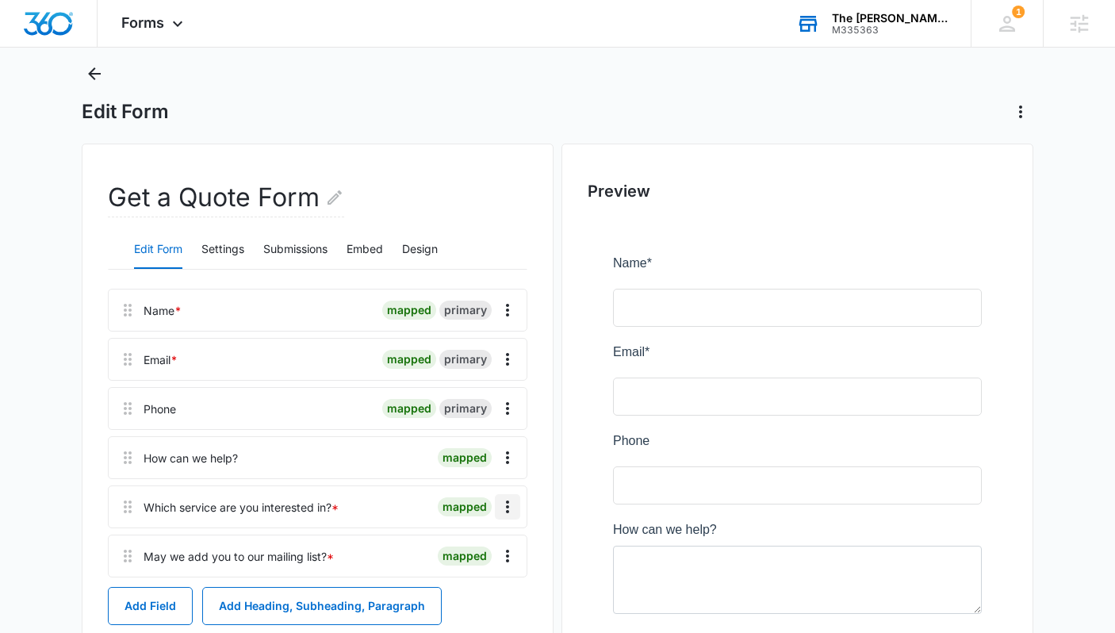
click at [505, 501] on icon "Overflow Menu" at bounding box center [507, 506] width 19 height 19
click at [483, 538] on div "Edit Delete" at bounding box center [474, 563] width 92 height 75
click at [512, 508] on icon "Overflow Menu" at bounding box center [507, 506] width 19 height 19
click at [468, 547] on div "Edit" at bounding box center [464, 551] width 33 height 11
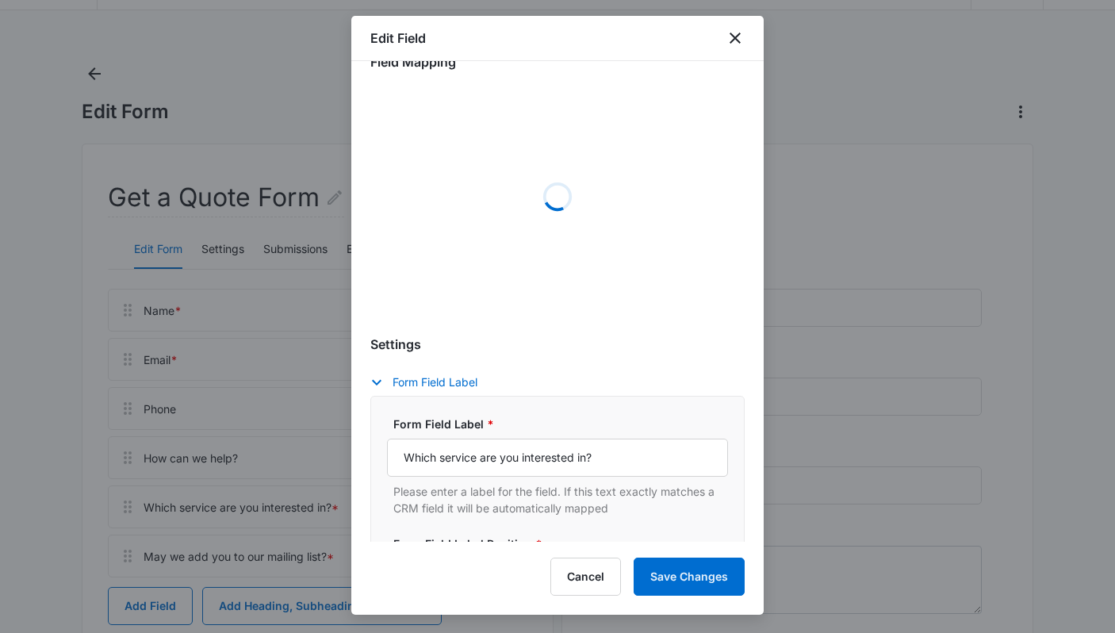
select select "350"
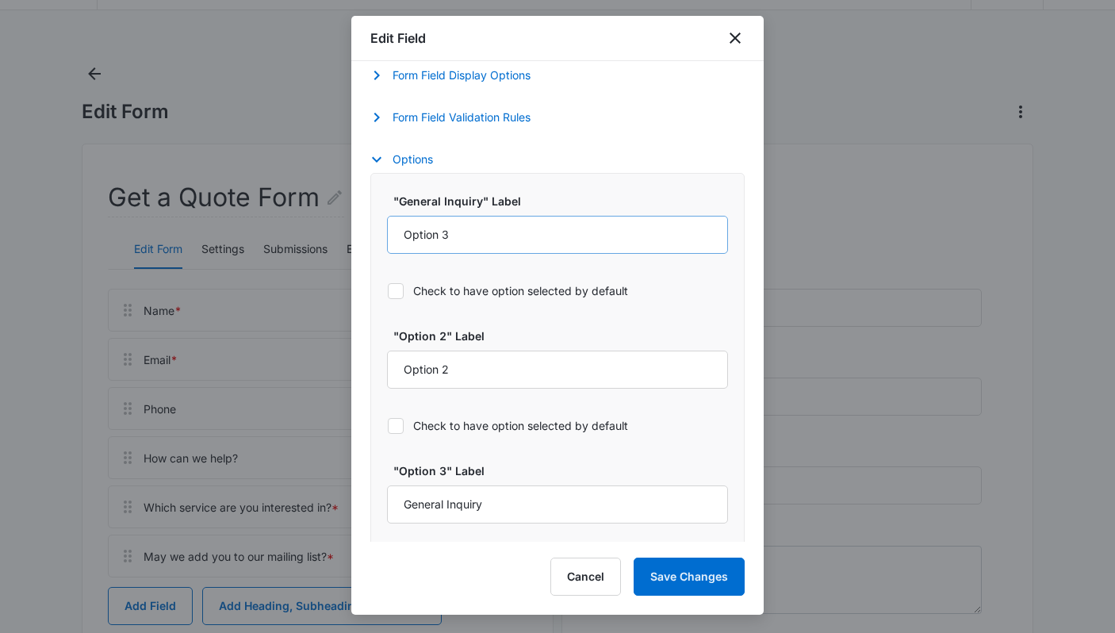
scroll to position [731, 0]
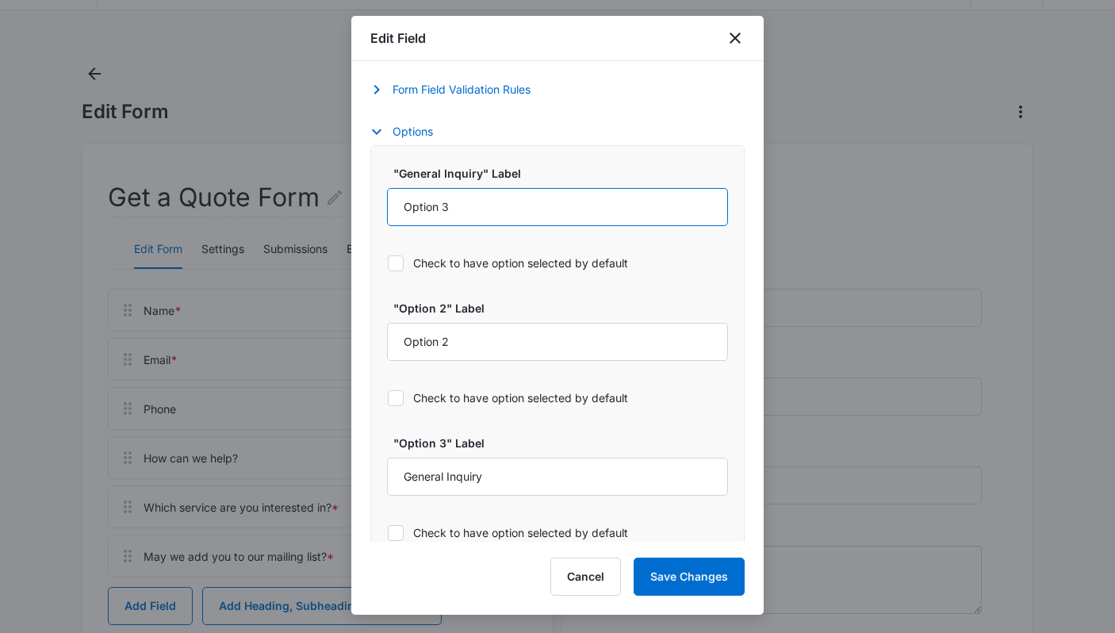
click at [498, 212] on input "Option 3" at bounding box center [557, 207] width 341 height 38
type input "Commercial Property Damage"
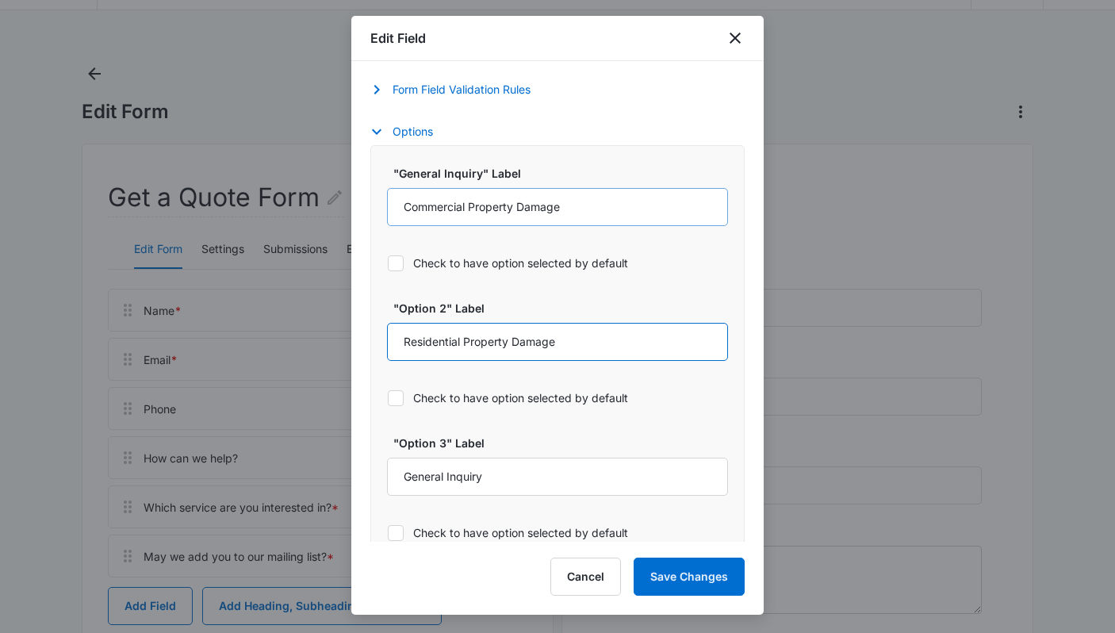
type input "Residential Property Damage"
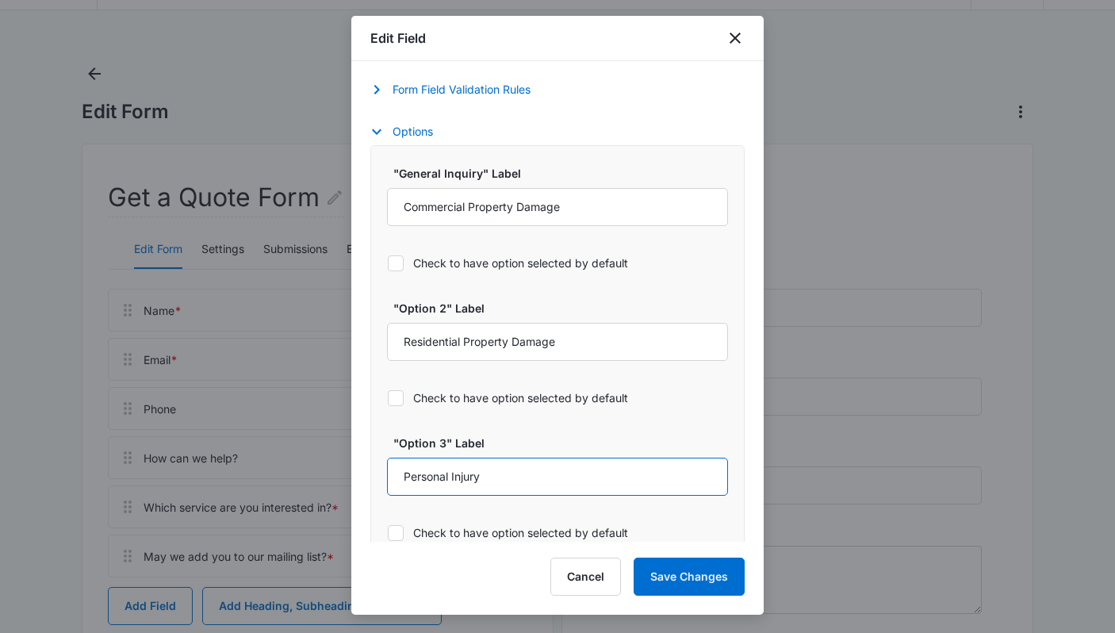
scroll to position [762, 0]
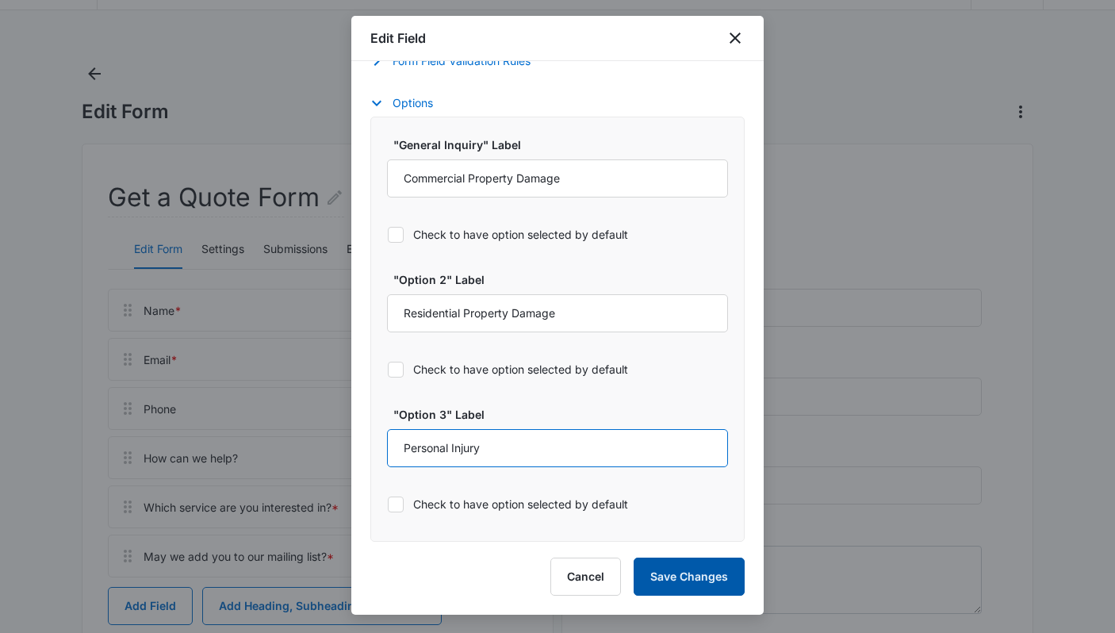
type input "Personal Injury"
click at [688, 578] on button "Save Changes" at bounding box center [689, 577] width 111 height 38
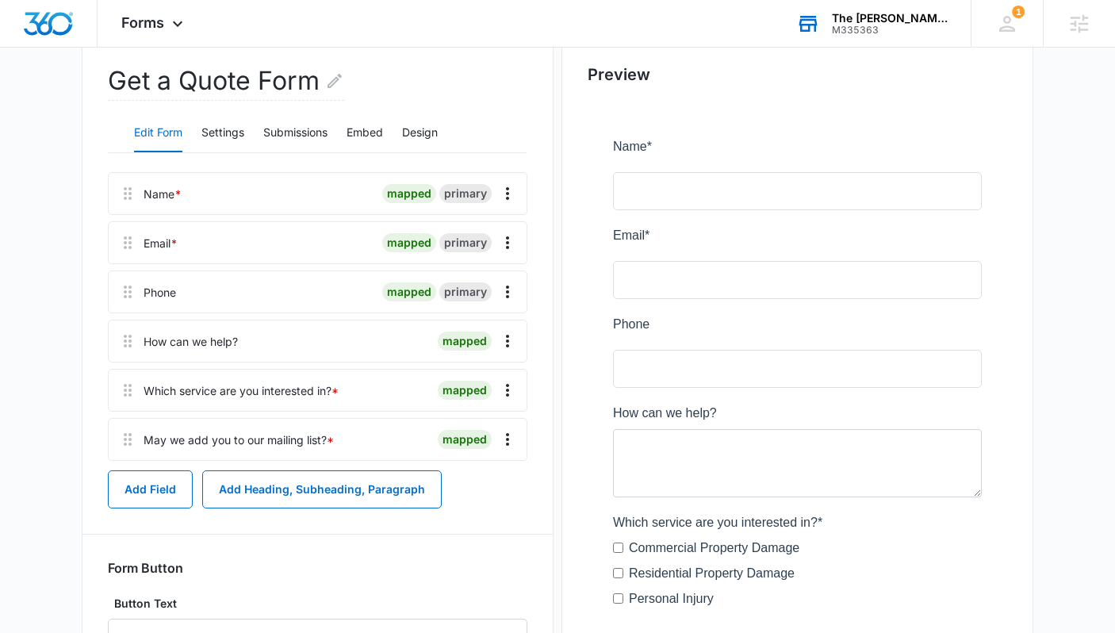
scroll to position [0, 0]
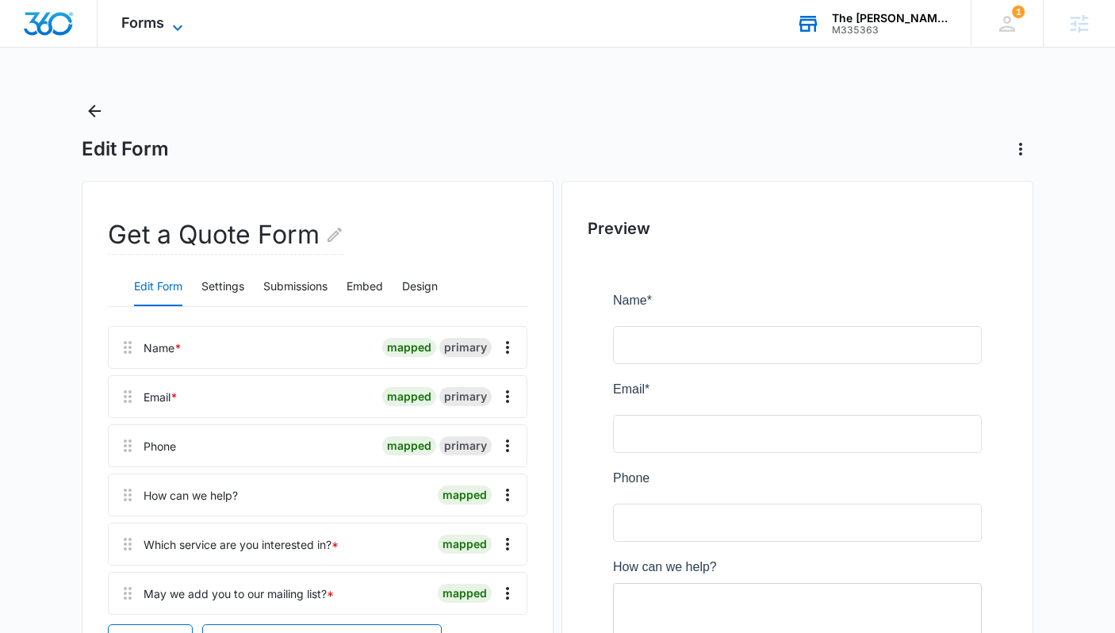
click at [178, 22] on icon at bounding box center [177, 27] width 19 height 19
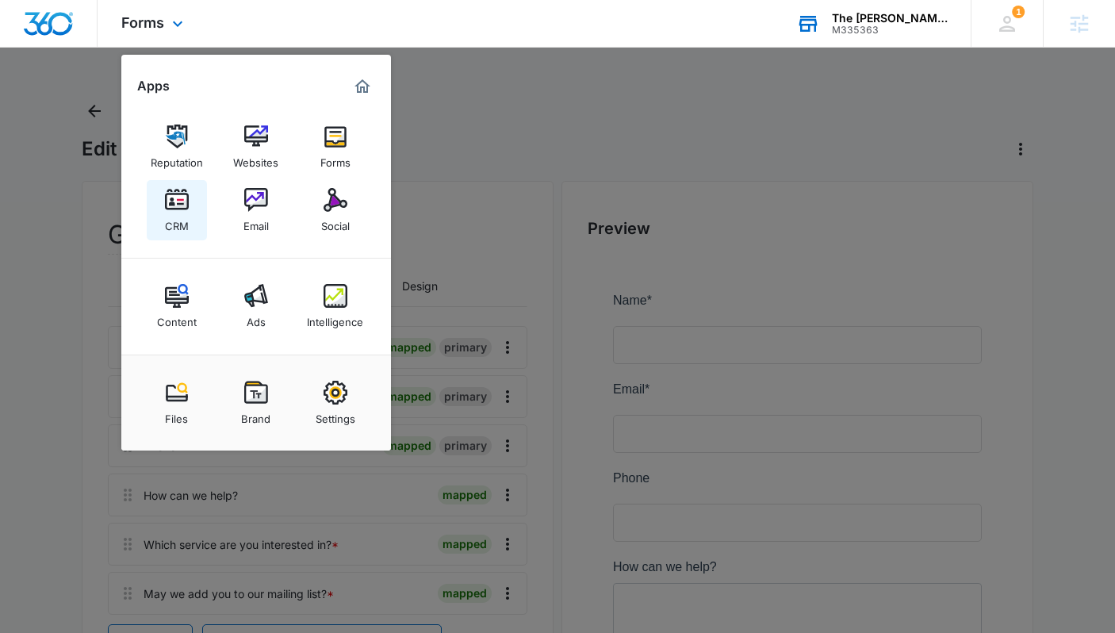
click at [176, 212] on img at bounding box center [177, 200] width 24 height 24
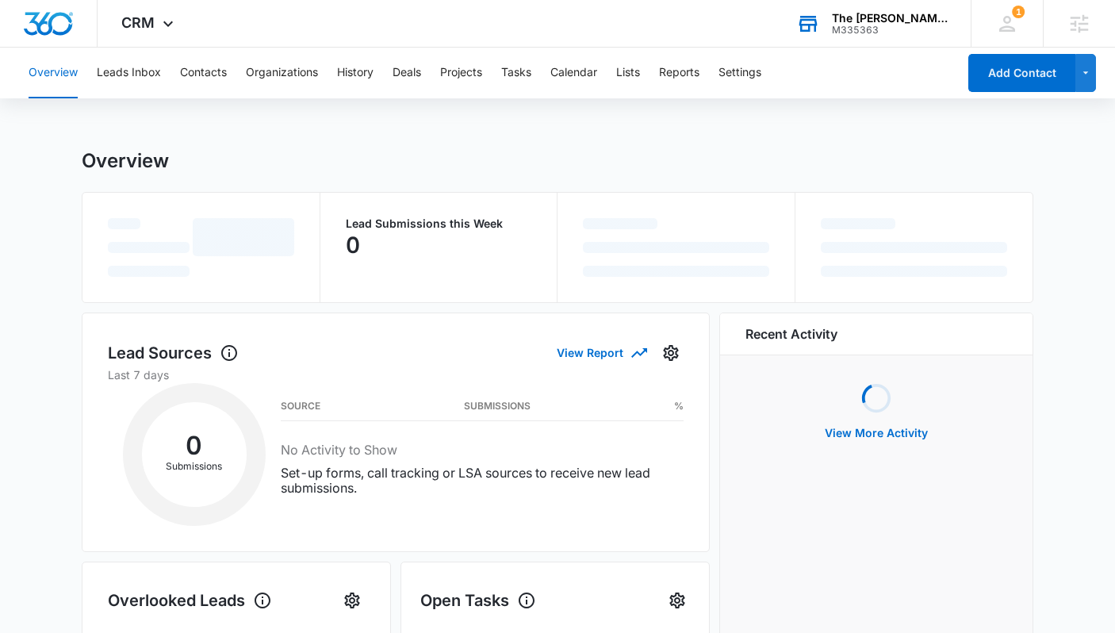
click at [645, 76] on div "Overview Leads Inbox Contacts Organizations History Deals Projects Tasks Calend…" at bounding box center [488, 73] width 939 height 51
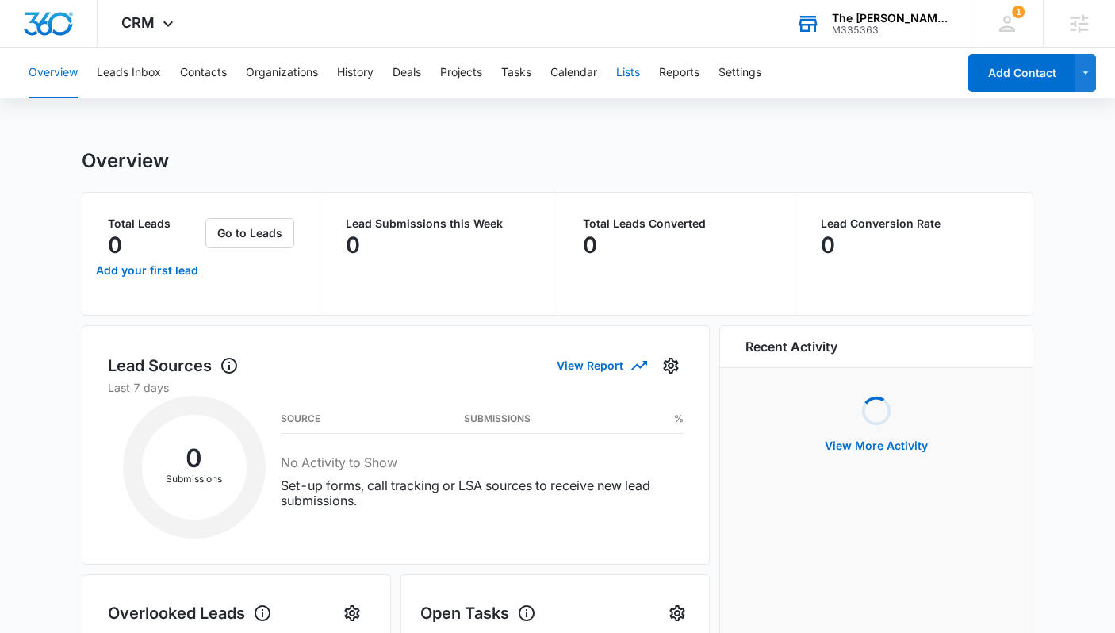
click at [638, 74] on button "Lists" at bounding box center [628, 73] width 24 height 51
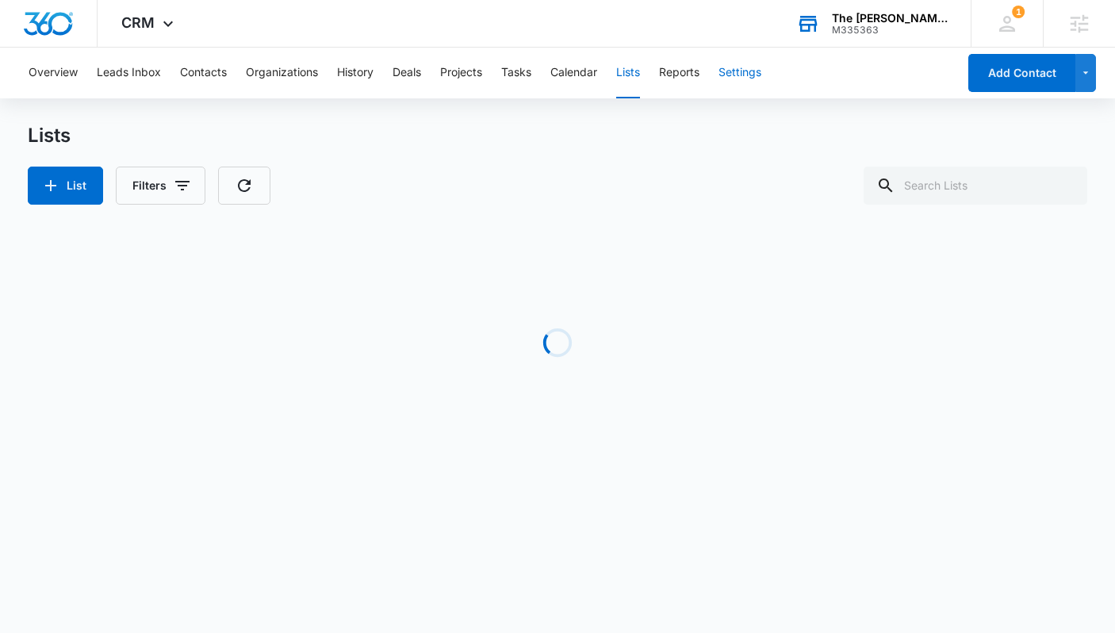
click at [752, 78] on button "Settings" at bounding box center [740, 73] width 43 height 51
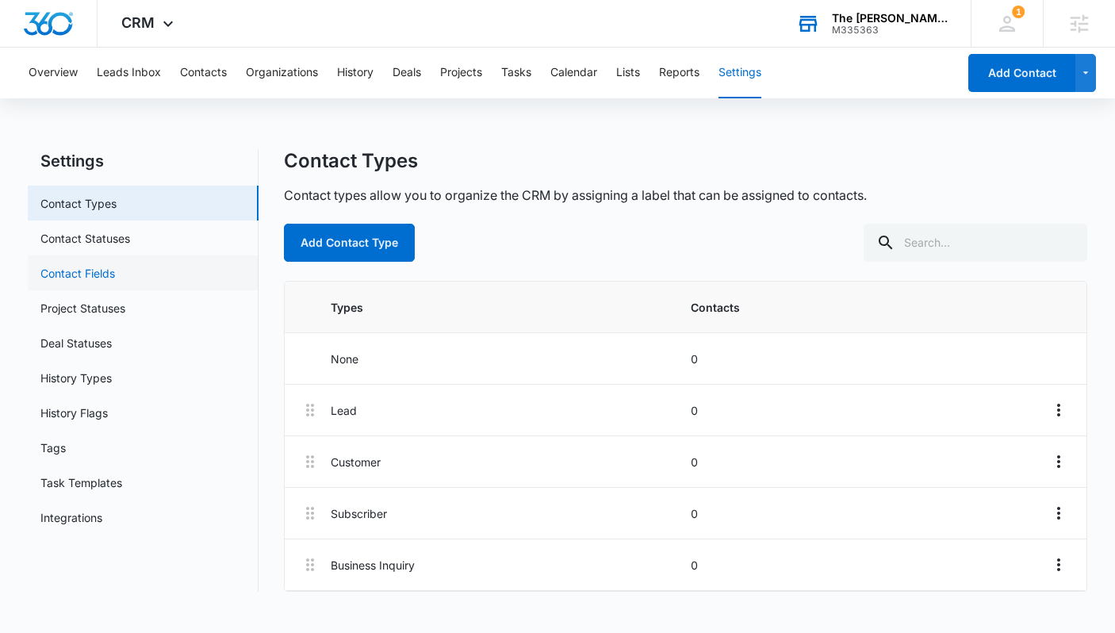
click at [104, 280] on link "Contact Fields" at bounding box center [77, 273] width 75 height 17
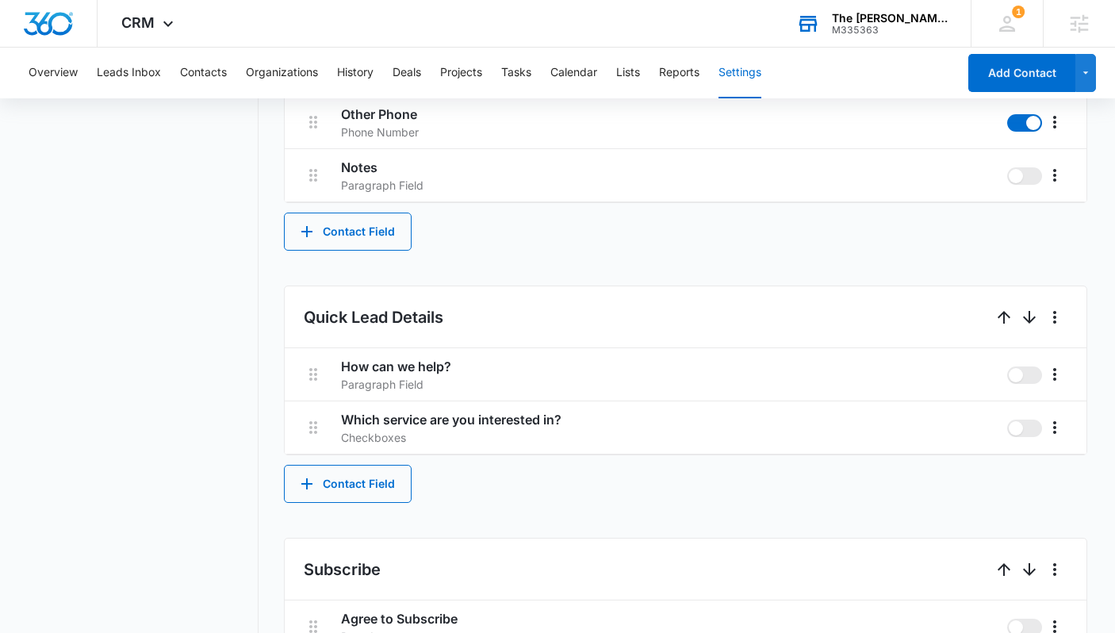
scroll to position [774, 0]
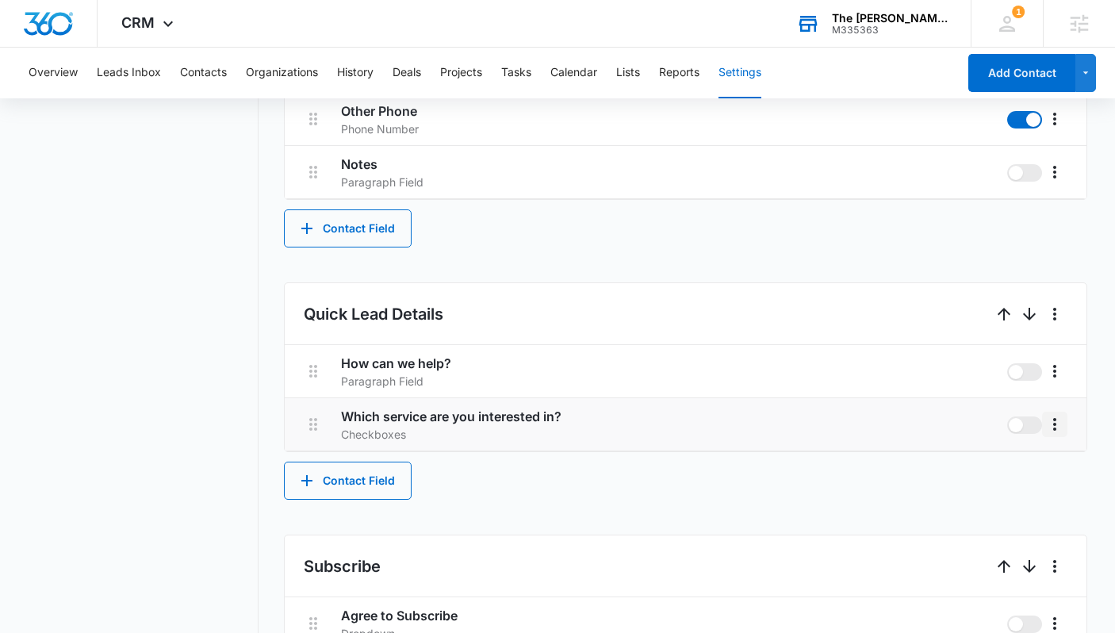
click at [1065, 424] on button "More" at bounding box center [1054, 424] width 25 height 25
click at [1012, 467] on div "Edit" at bounding box center [1012, 468] width 33 height 11
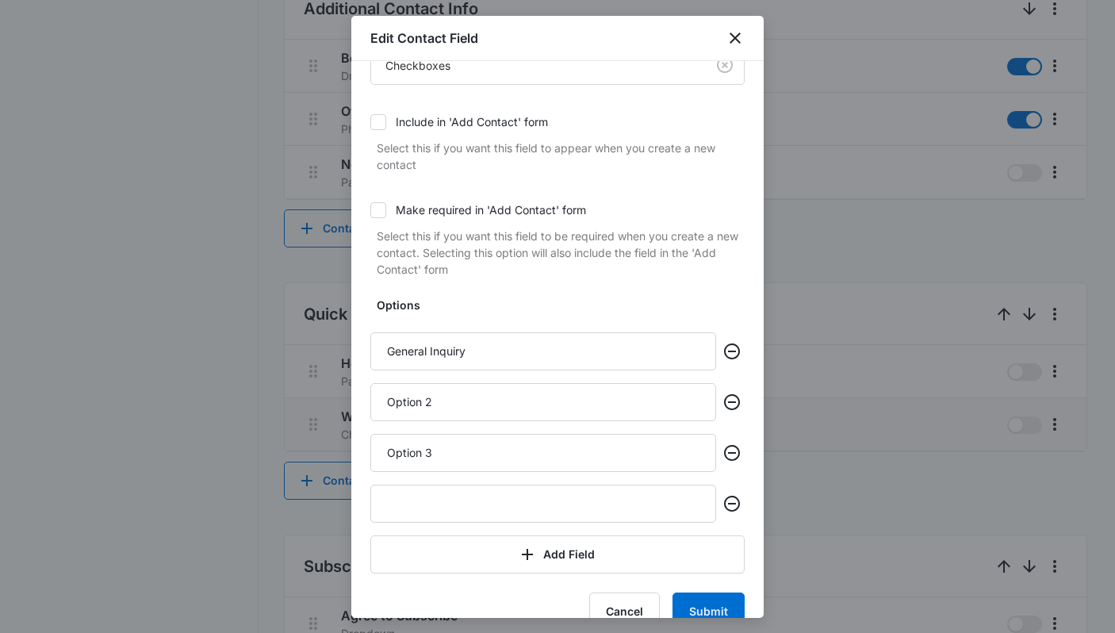
scroll to position [170, 0]
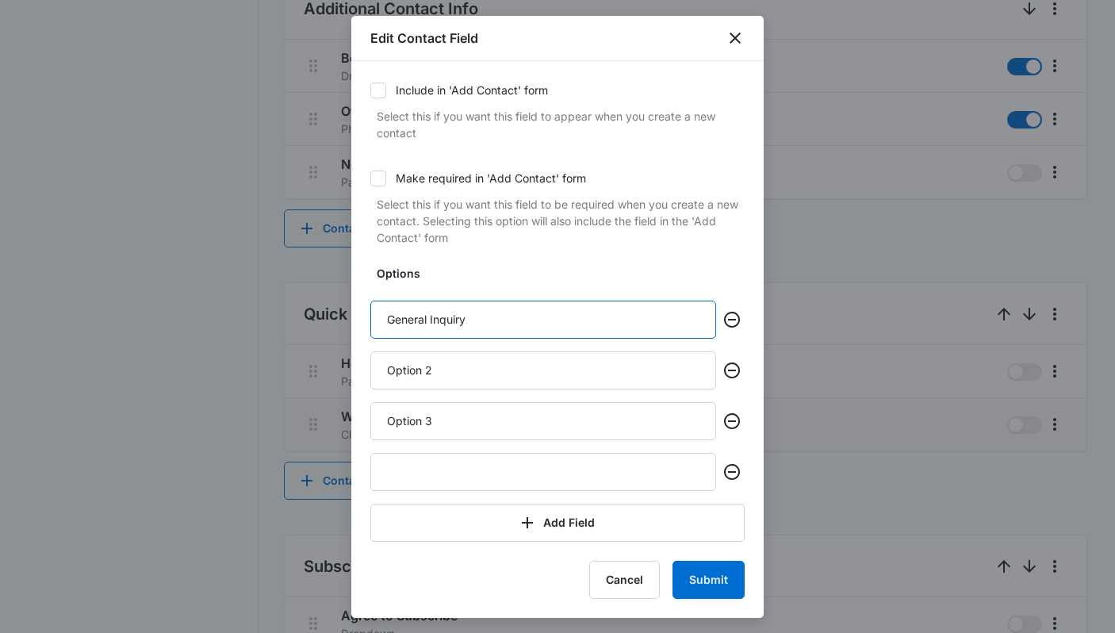
click at [483, 326] on input "General Inquiry" at bounding box center [543, 320] width 346 height 38
type input "Commercial Property Damage"
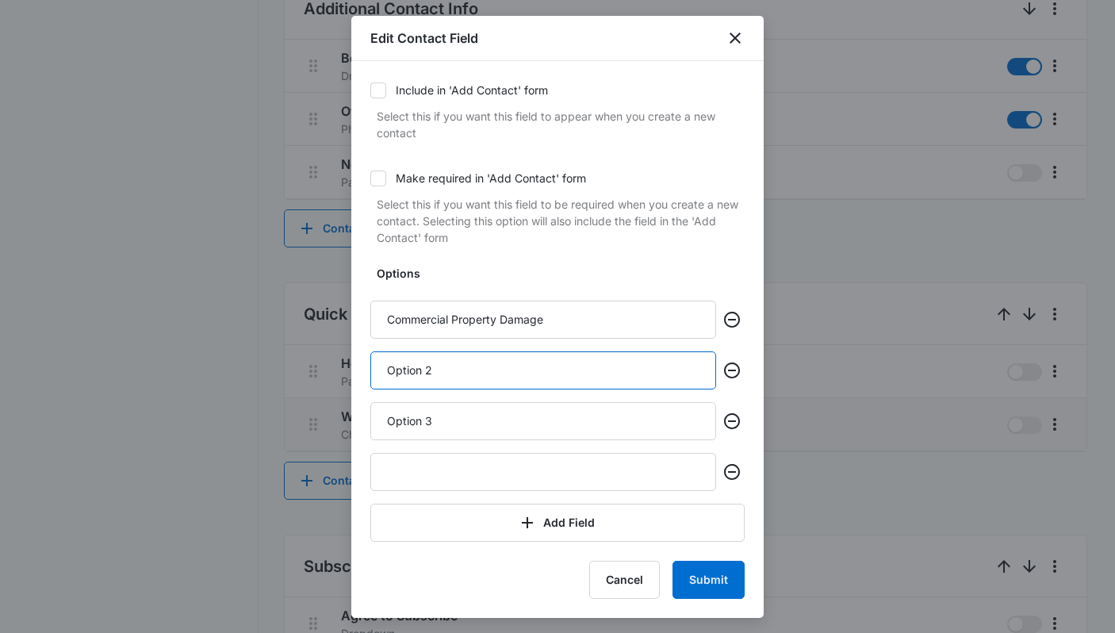
click at [465, 374] on input "Option 2" at bounding box center [543, 370] width 346 height 38
type input "Residential Property Damage"
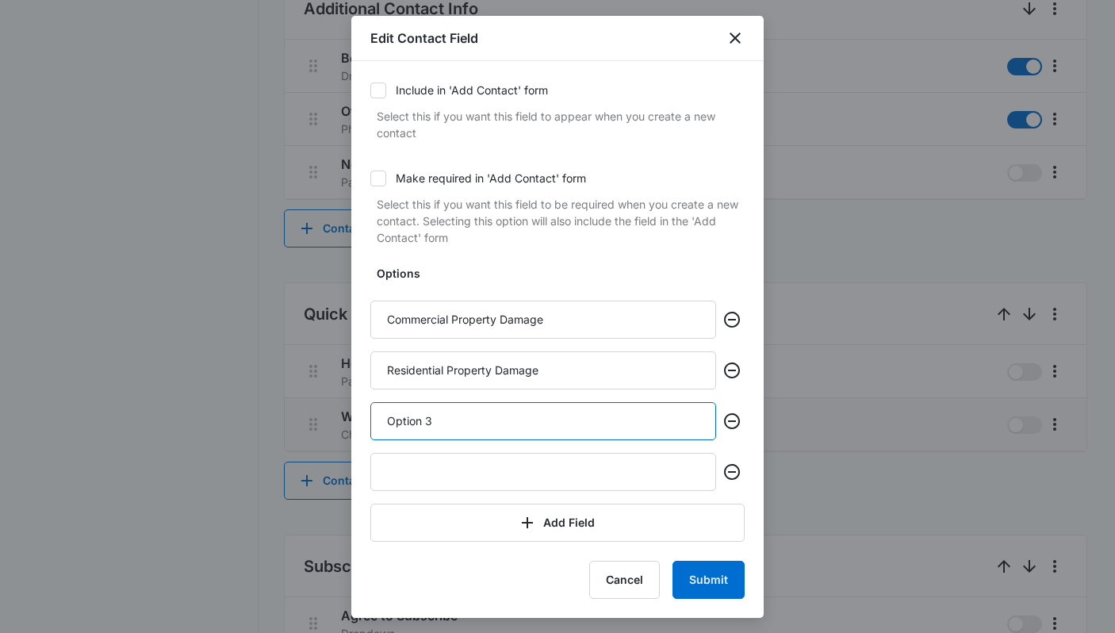
click at [479, 424] on input "Option 3" at bounding box center [543, 421] width 346 height 38
type input "Personal Injury"
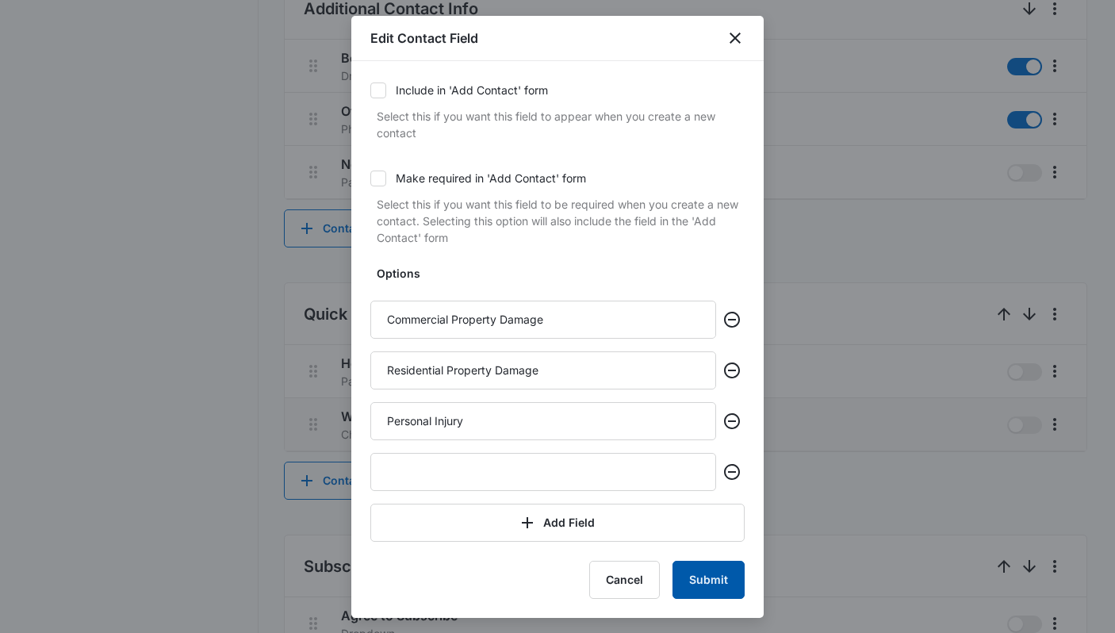
click at [727, 574] on button "Submit" at bounding box center [709, 580] width 72 height 38
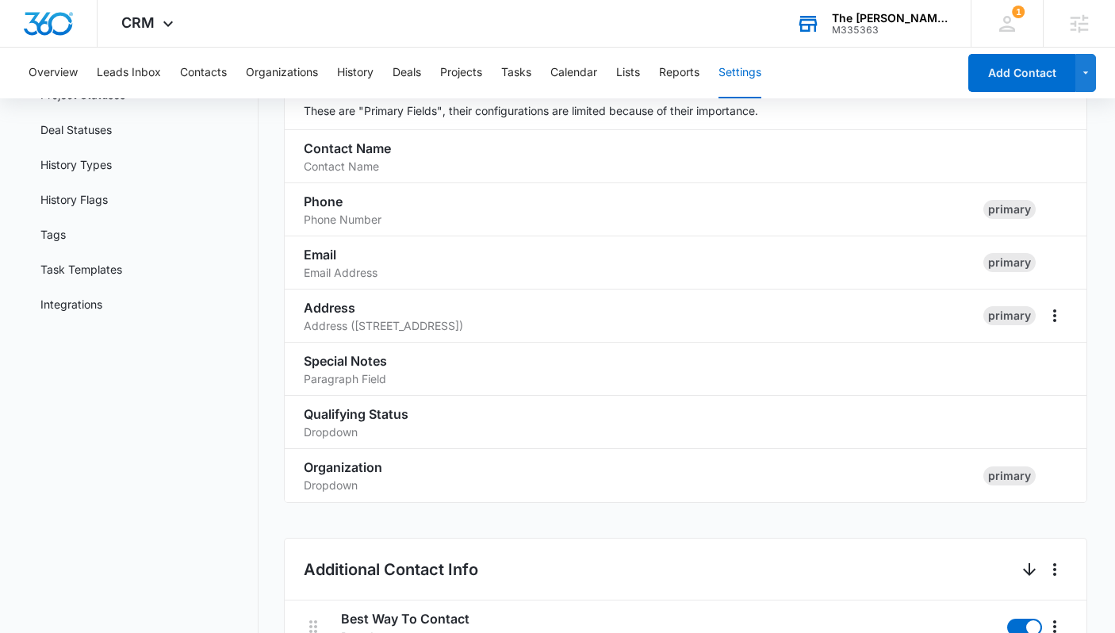
scroll to position [0, 0]
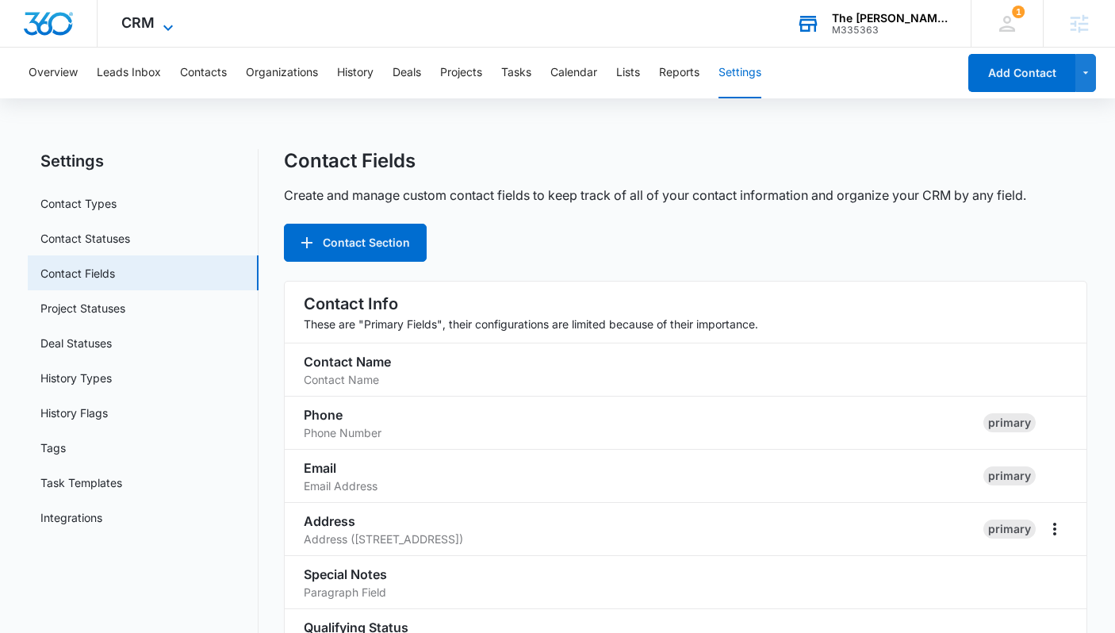
click at [171, 29] on icon at bounding box center [168, 27] width 19 height 19
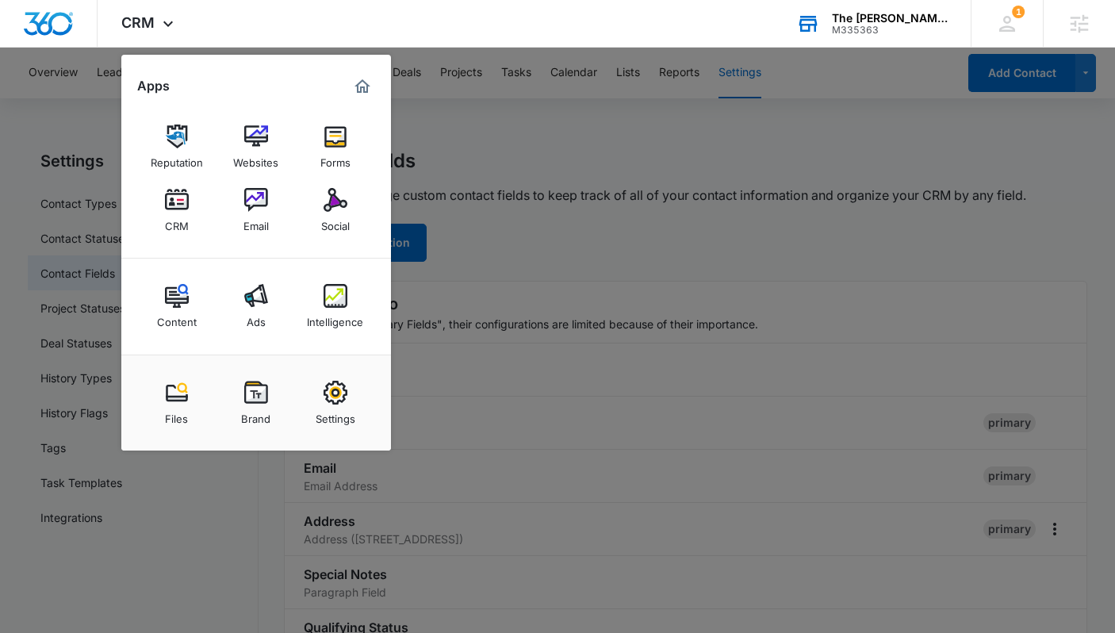
click at [590, 156] on div at bounding box center [557, 316] width 1115 height 633
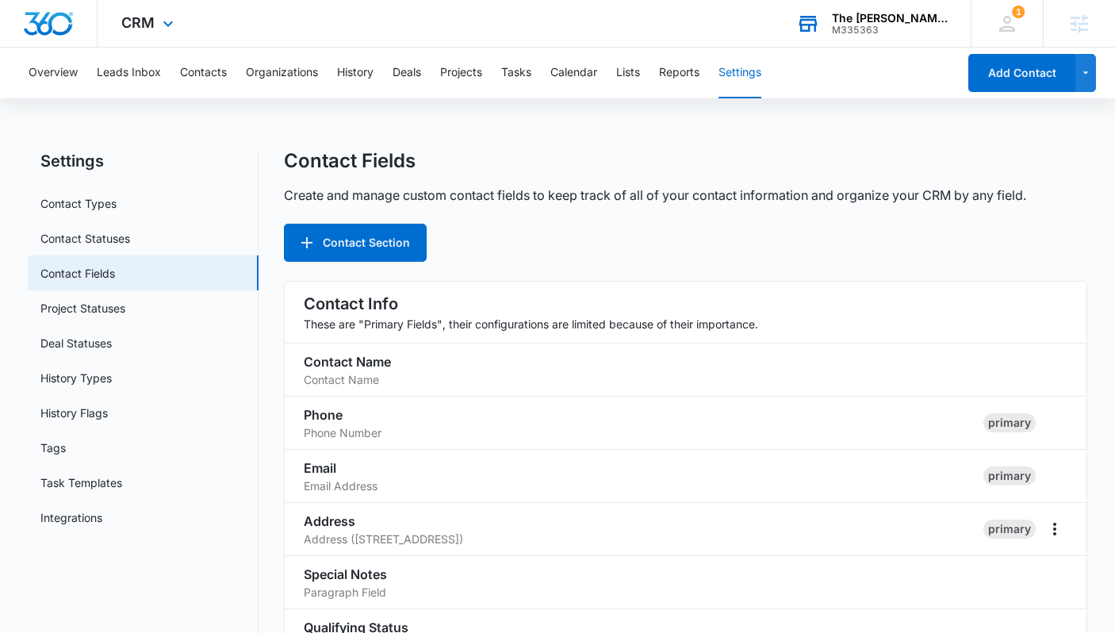
click at [44, 14] on img "Dashboard" at bounding box center [48, 24] width 51 height 24
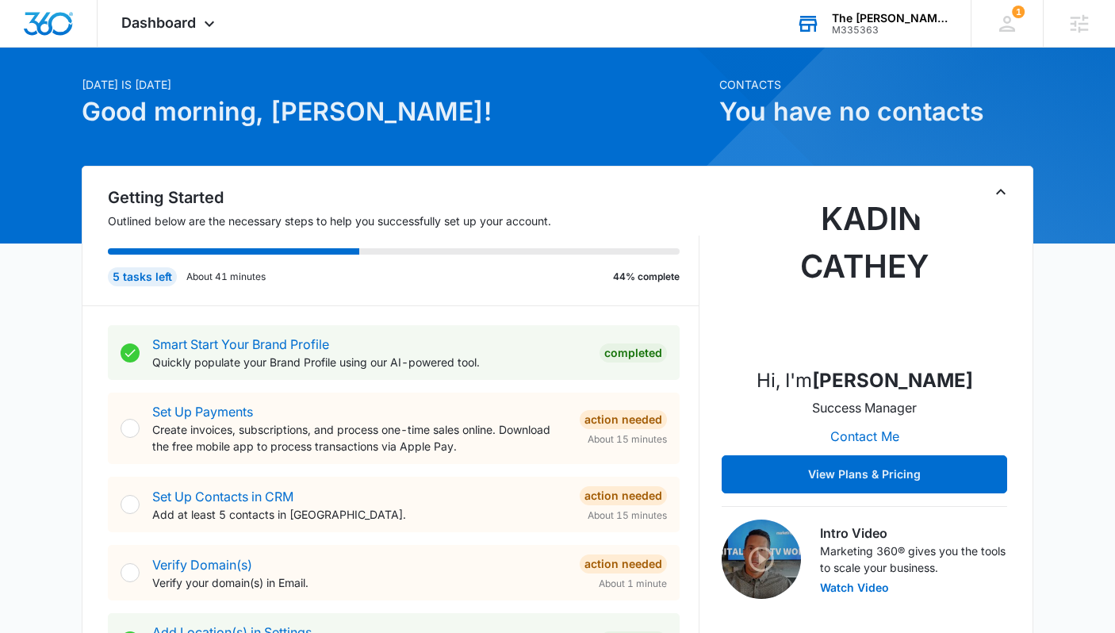
scroll to position [66, 0]
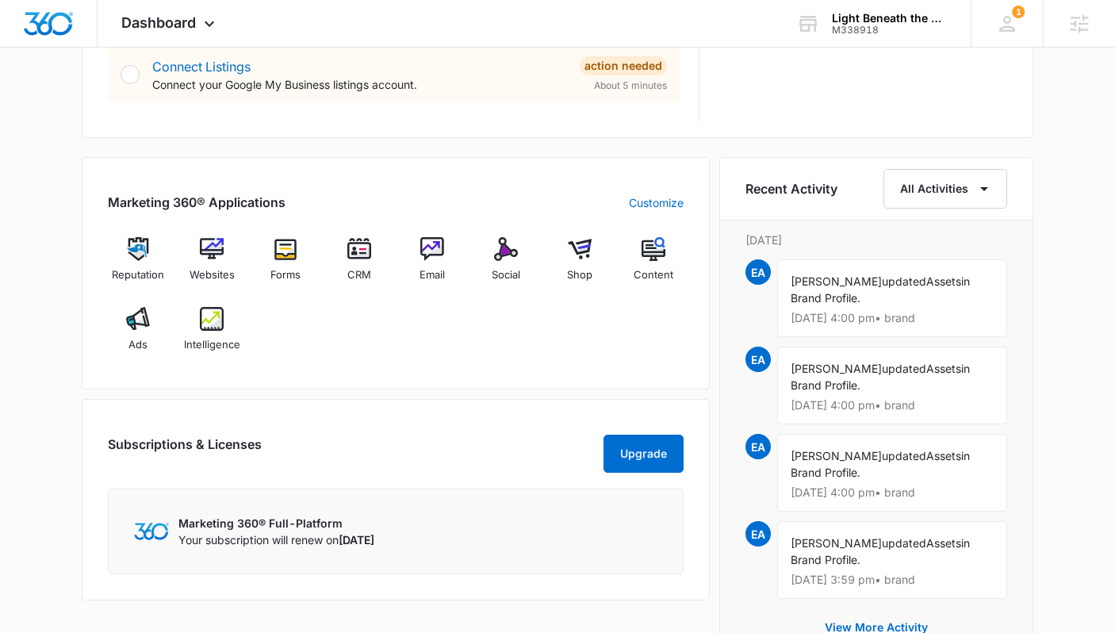
scroll to position [881, 0]
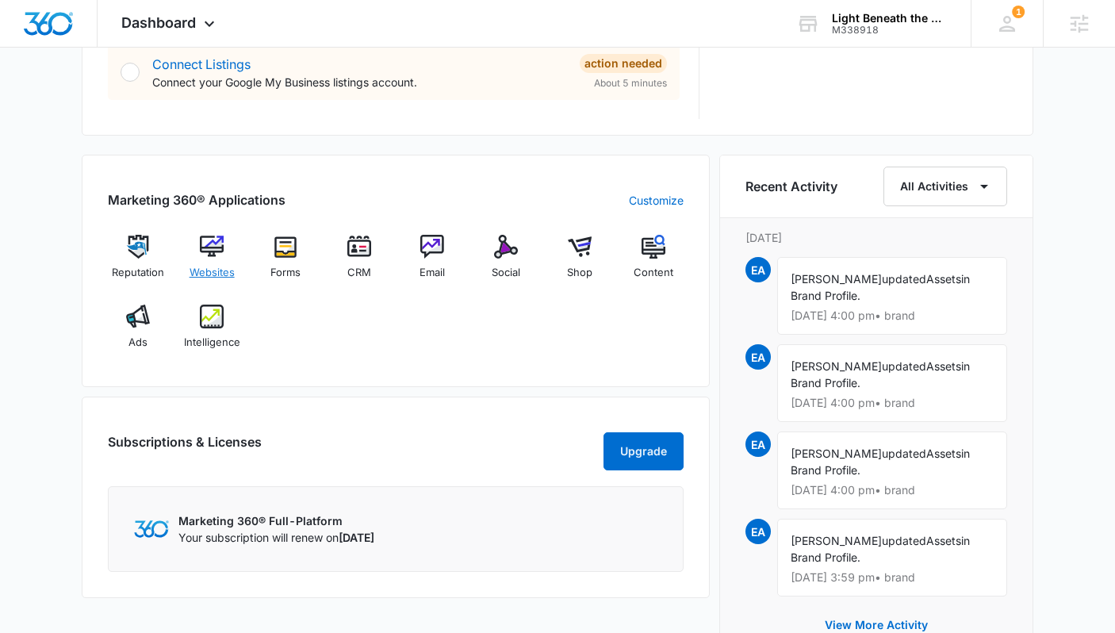
click at [210, 240] on img at bounding box center [212, 247] width 24 height 24
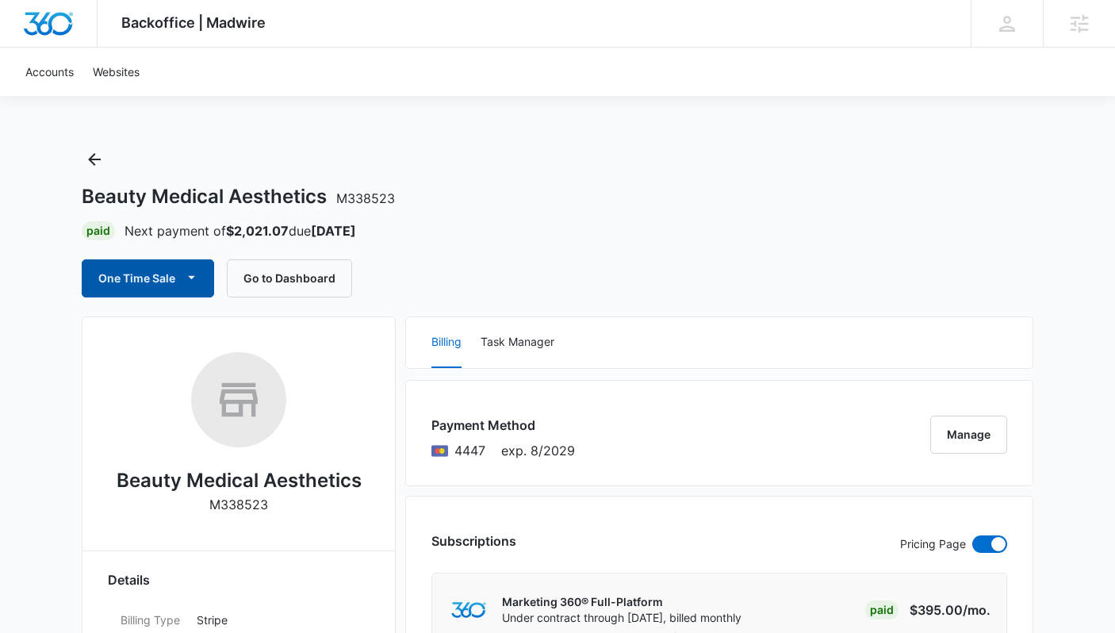
click at [189, 276] on icon "button" at bounding box center [191, 277] width 7 height 3
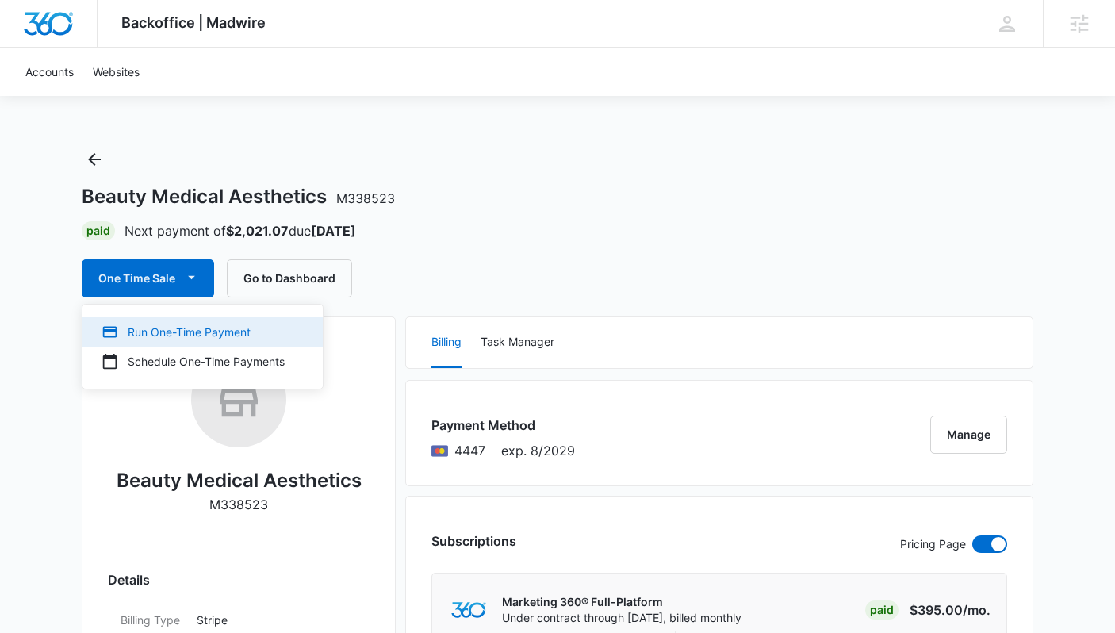
click at [193, 332] on div "Run One-Time Payment" at bounding box center [193, 332] width 183 height 17
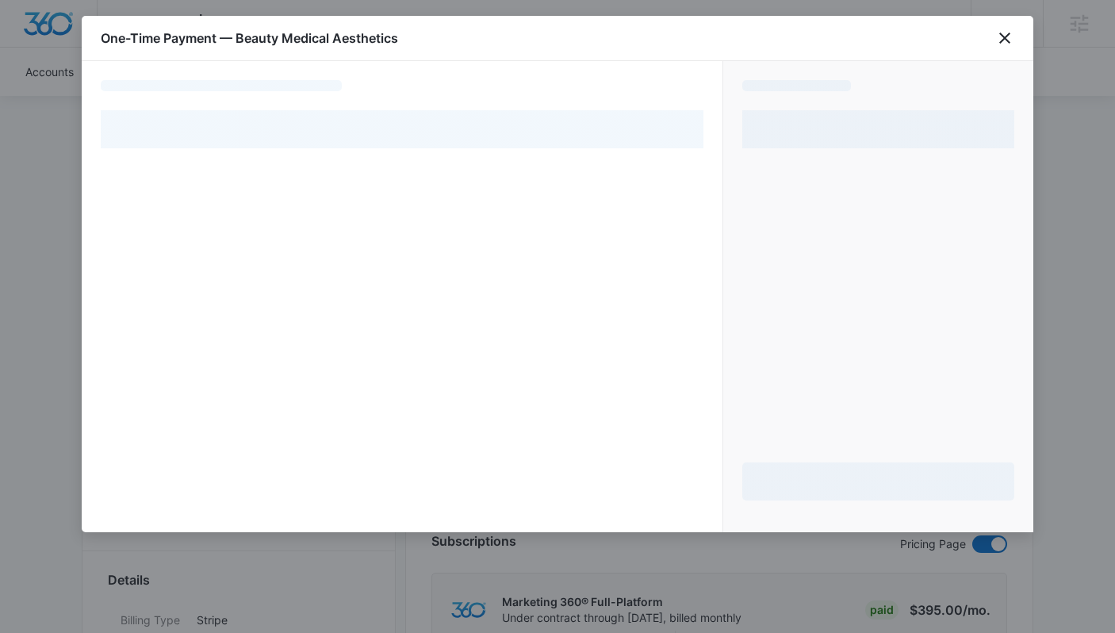
select select "pm_1SCouZA4n8RTgNjUggzXqP28"
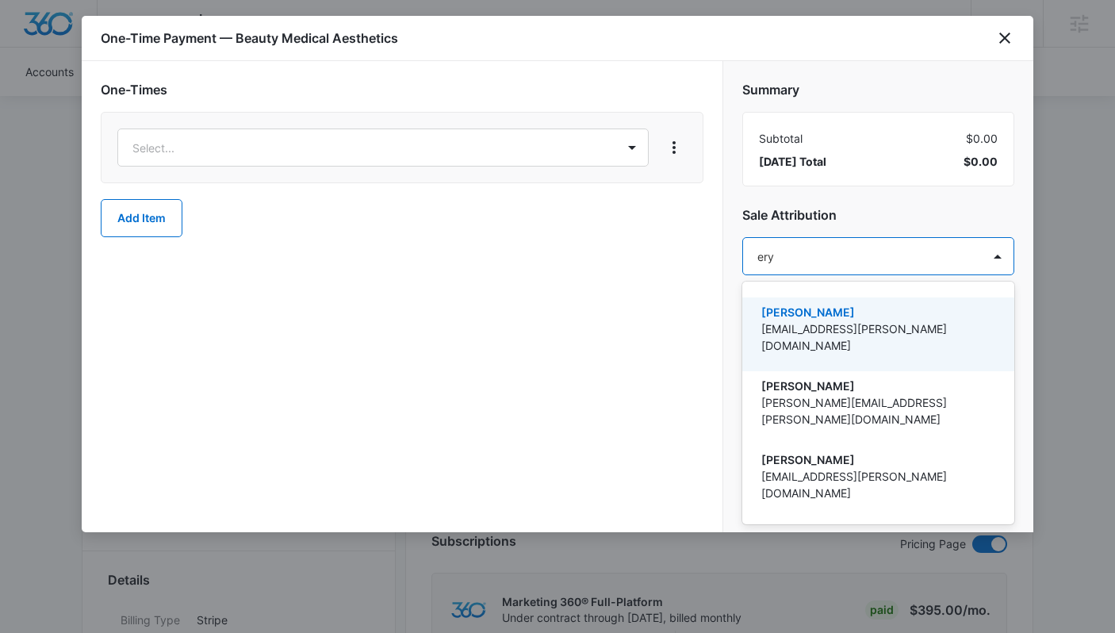
type input "eryn"
click at [858, 321] on p "[EMAIL_ADDRESS][PERSON_NAME][DOMAIN_NAME]" at bounding box center [877, 337] width 231 height 33
type input "[PERSON_NAME]"
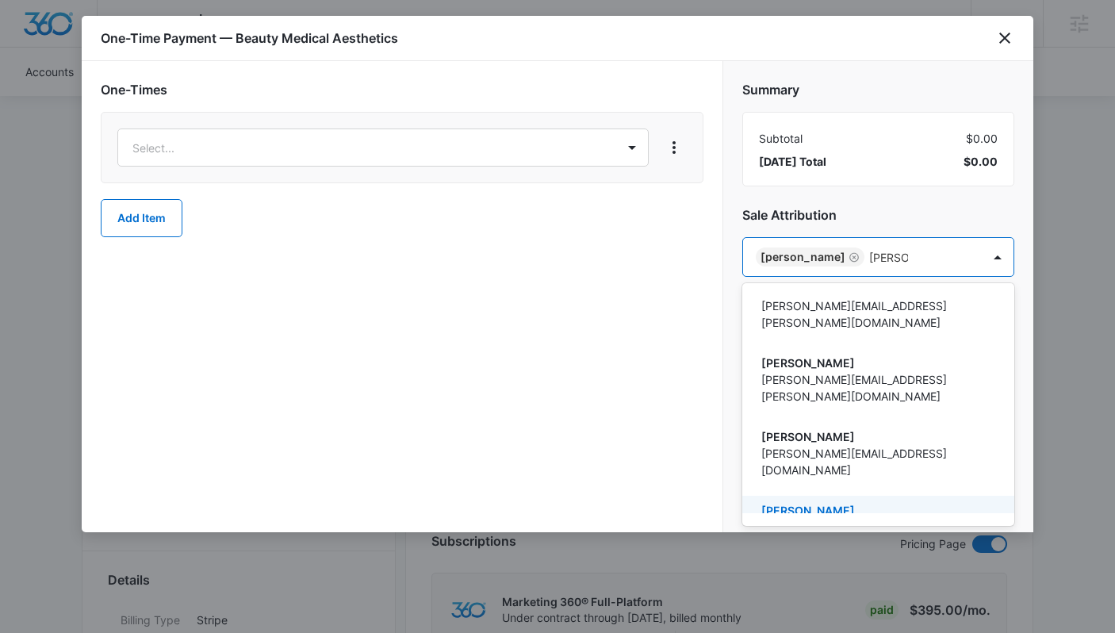
click at [865, 519] on p "[PERSON_NAME][EMAIL_ADDRESS][PERSON_NAME][DOMAIN_NAME]" at bounding box center [877, 535] width 231 height 33
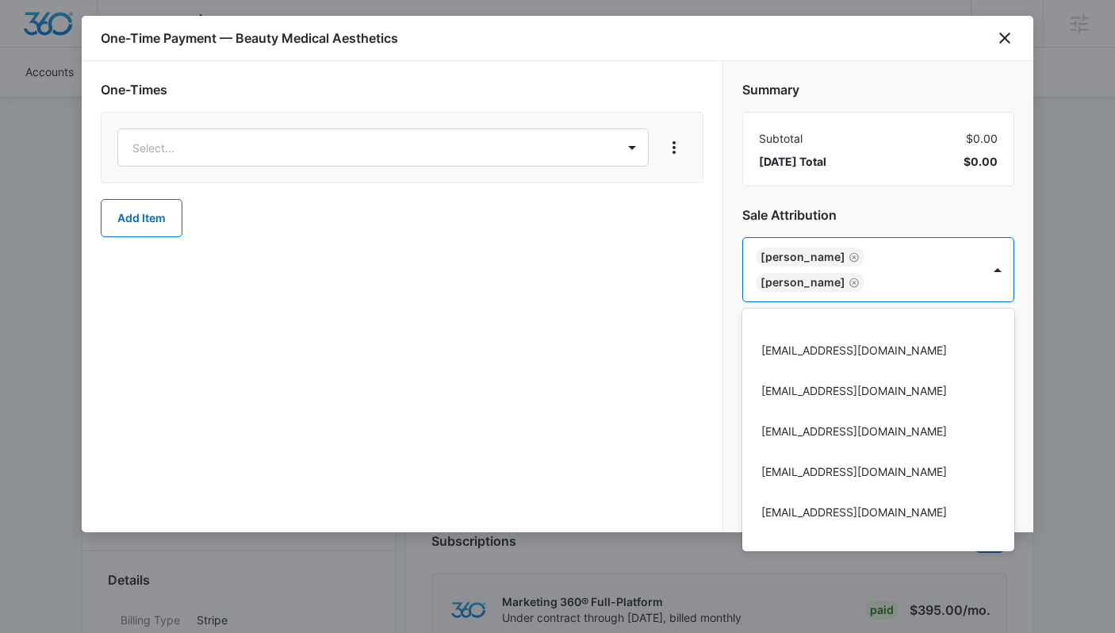
scroll to position [36689, 0]
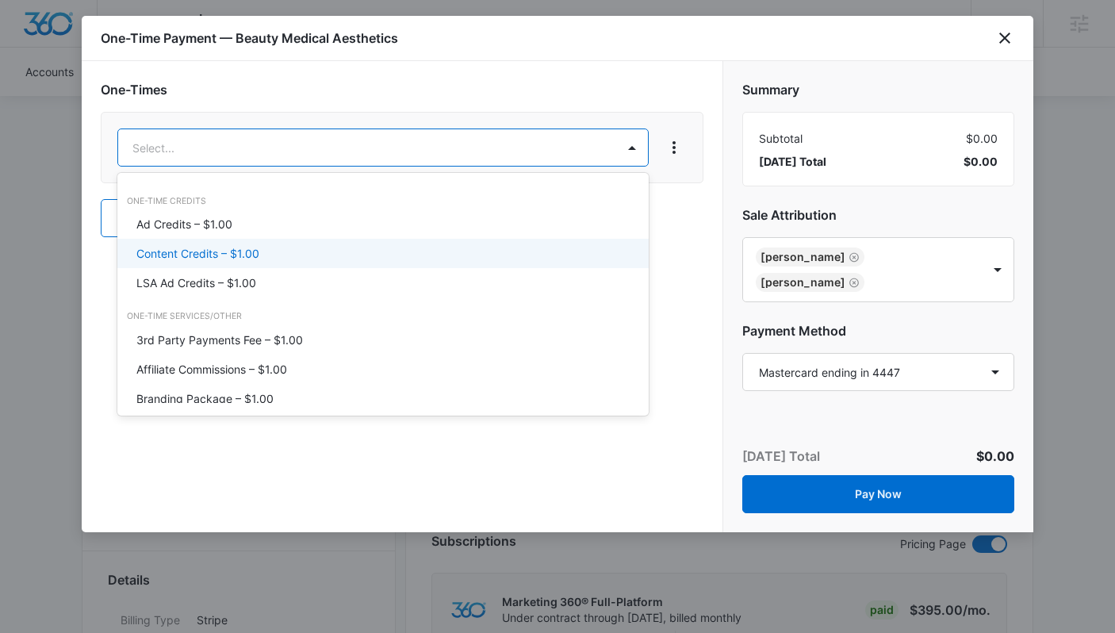
click at [217, 247] on p "Content Credits – $1.00" at bounding box center [197, 253] width 123 height 17
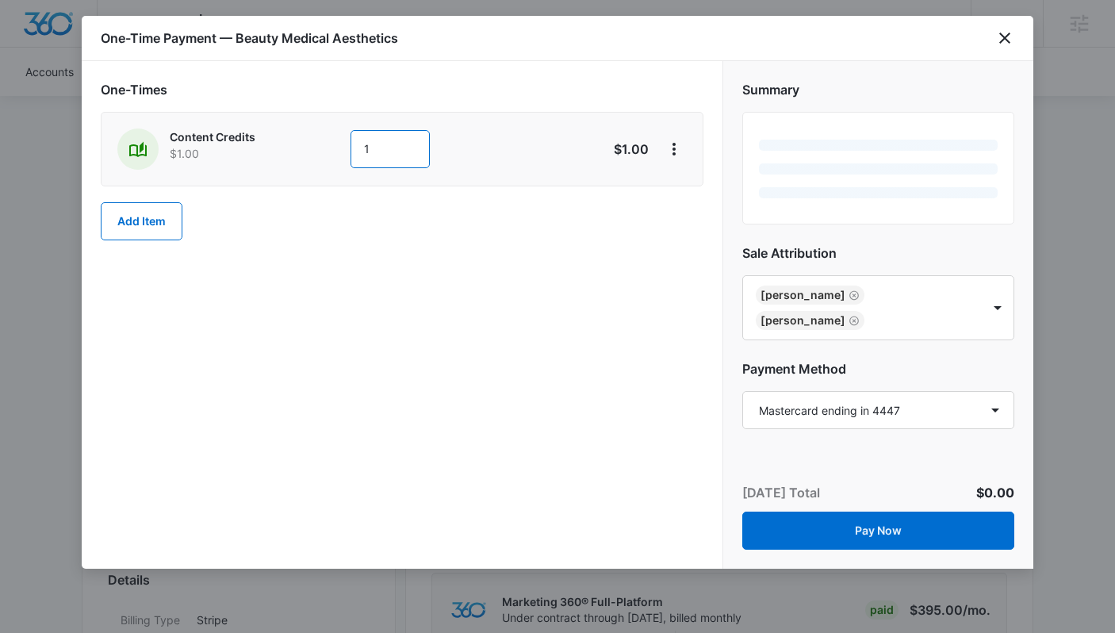
click at [380, 143] on input "1" at bounding box center [390, 149] width 79 height 38
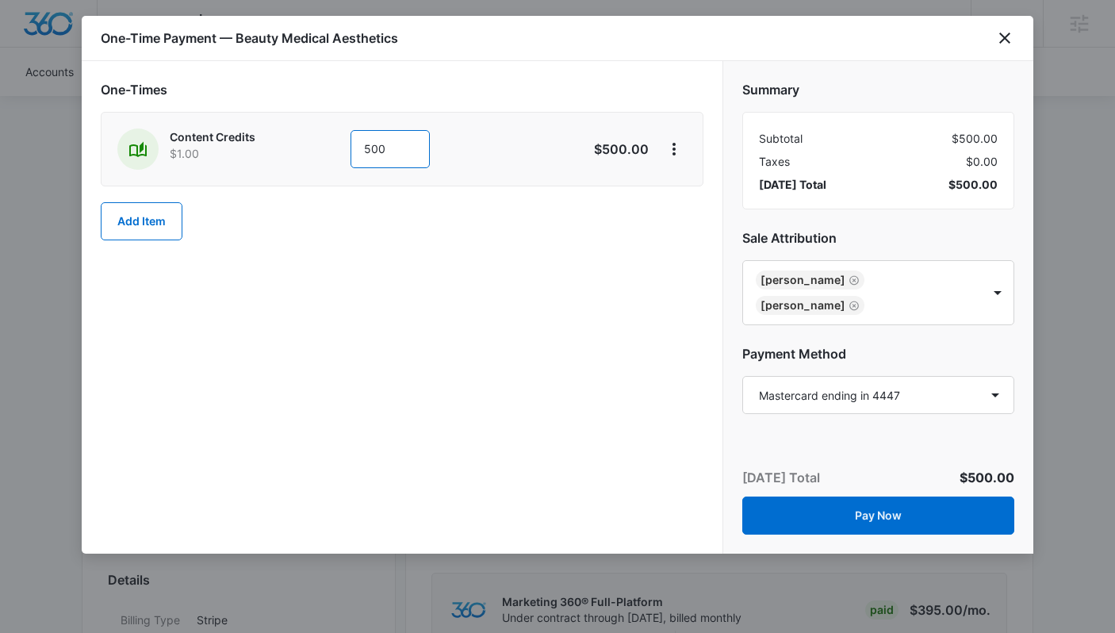
type input "500"
click at [386, 332] on div "One-Times Content Credits $1.00 500 $500.00 Add Item" at bounding box center [402, 307] width 641 height 493
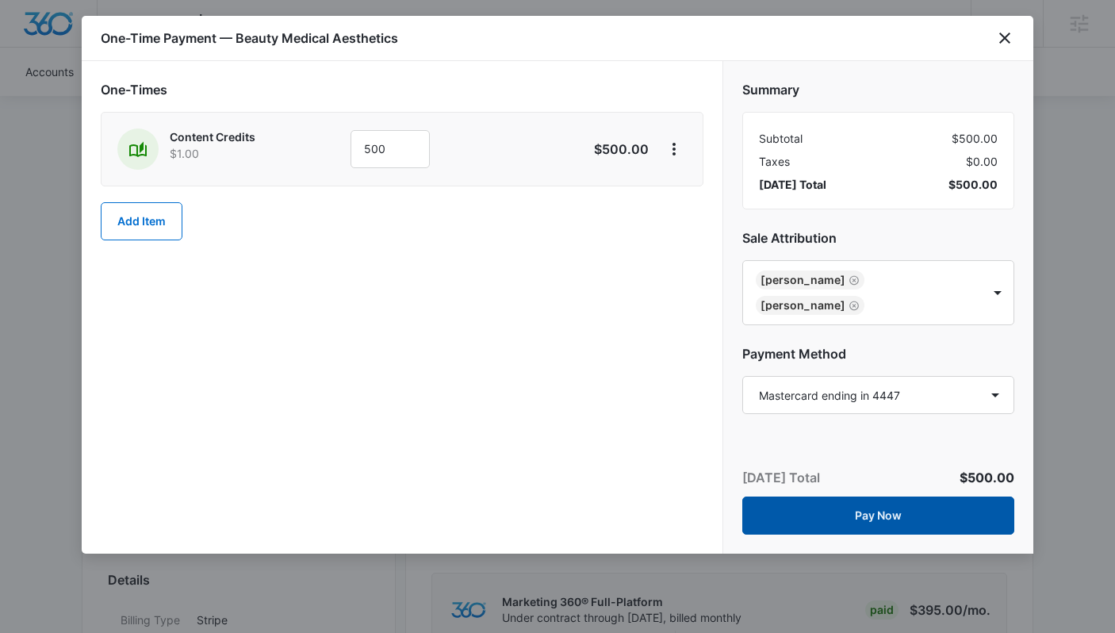
click at [863, 524] on button "Pay Now" at bounding box center [879, 516] width 272 height 38
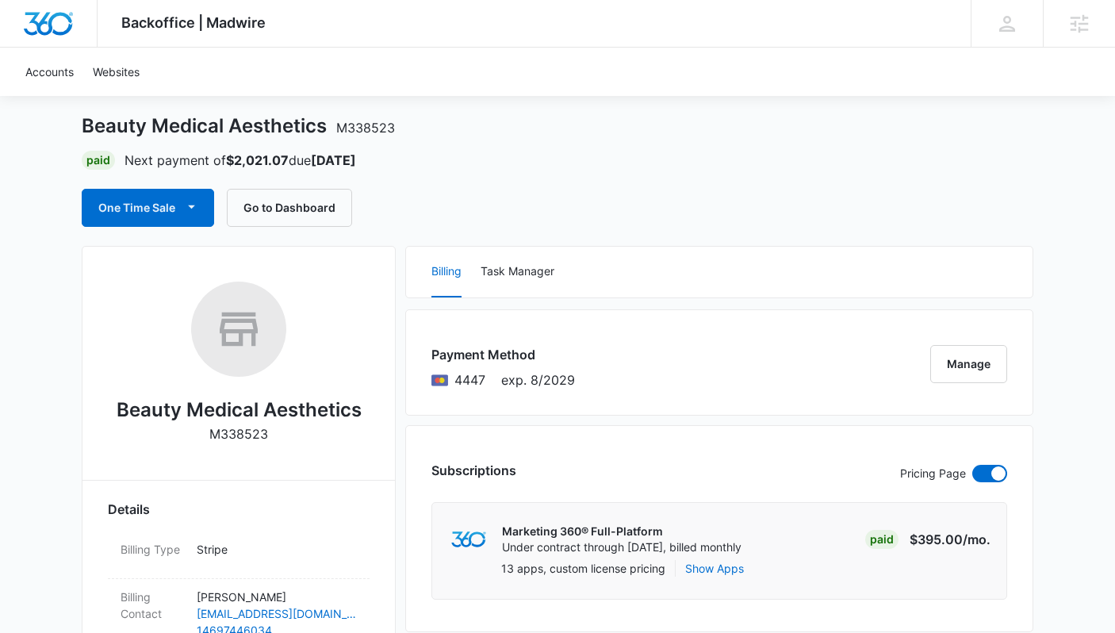
scroll to position [0, 0]
